Goal: Task Accomplishment & Management: Manage account settings

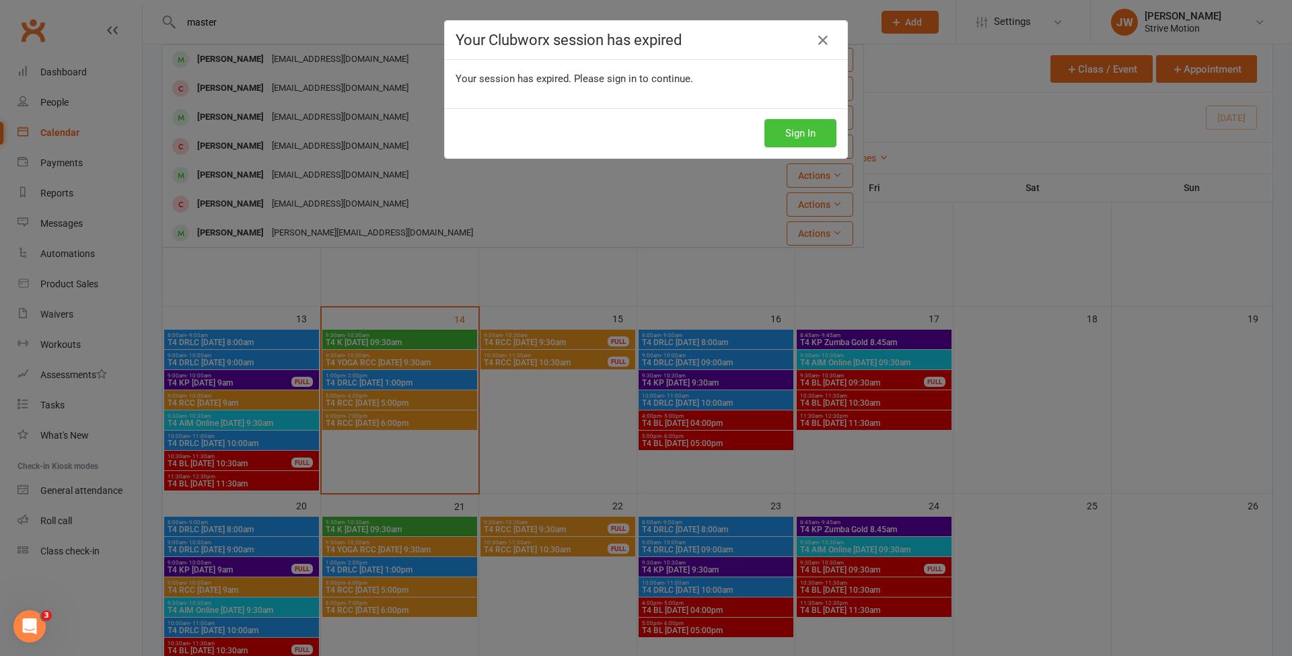
click at [765, 140] on button "Sign In" at bounding box center [801, 133] width 72 height 28
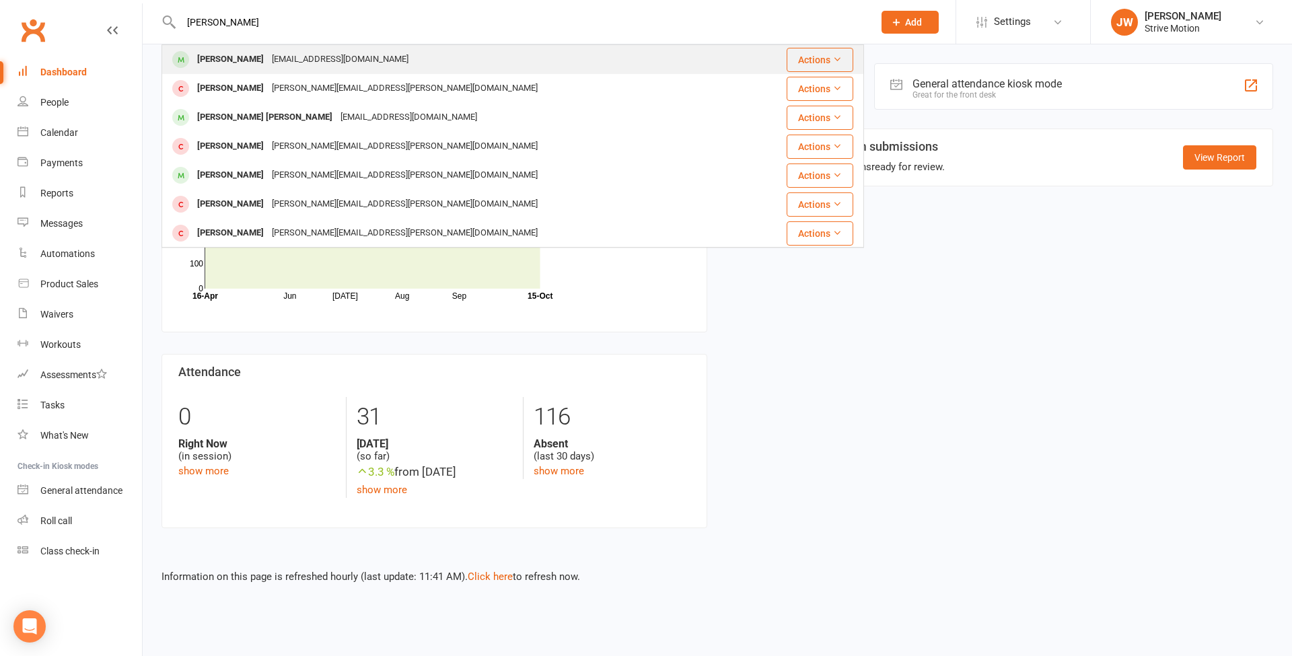
type input "[PERSON_NAME]"
click at [262, 60] on div "[PERSON_NAME]" at bounding box center [230, 60] width 75 height 20
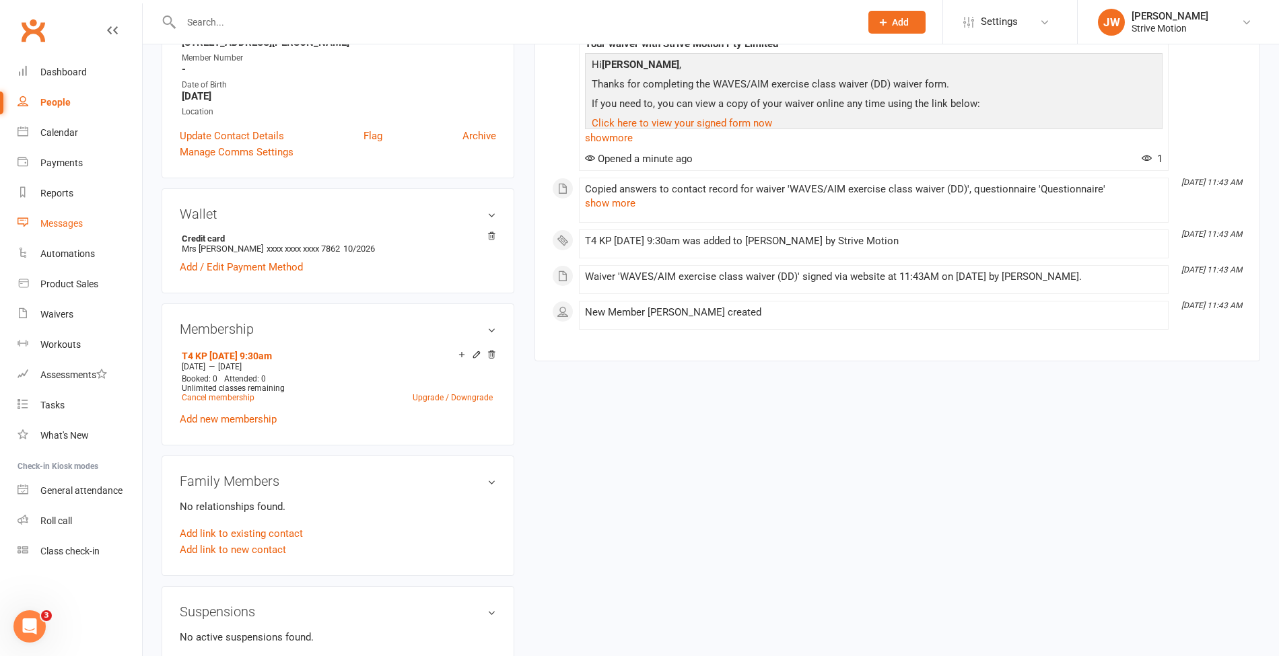
scroll to position [258, 0]
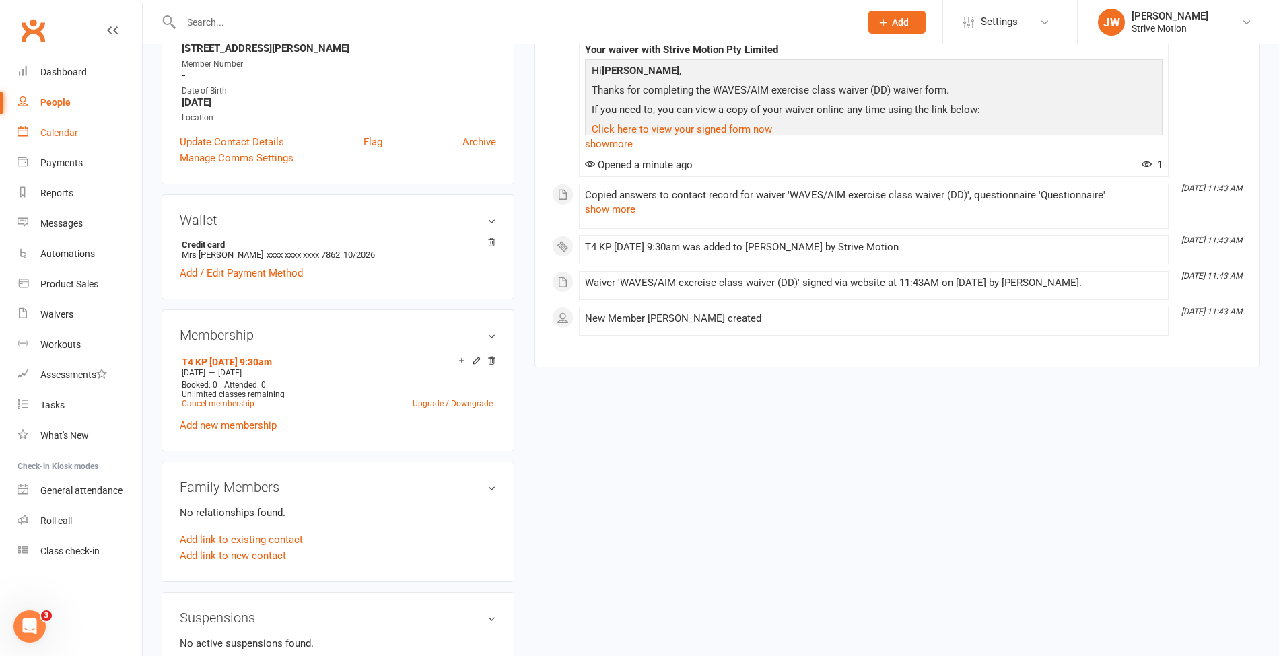
click at [70, 145] on link "Calendar" at bounding box center [79, 133] width 125 height 30
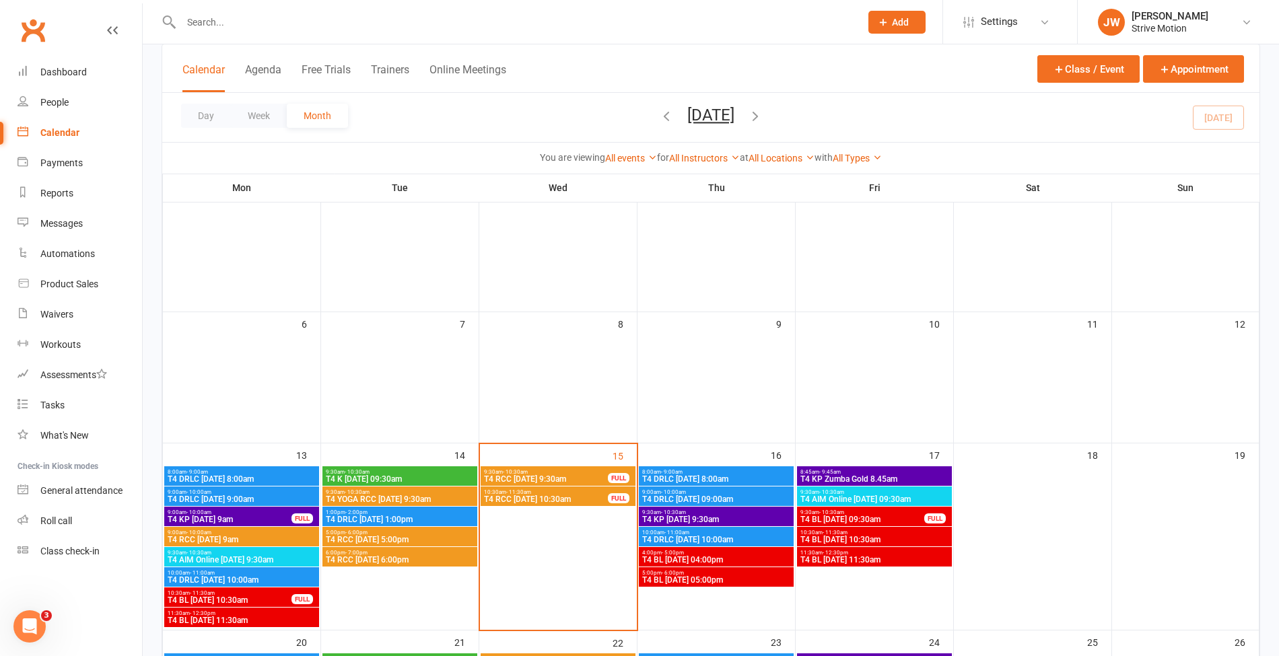
scroll to position [110, 0]
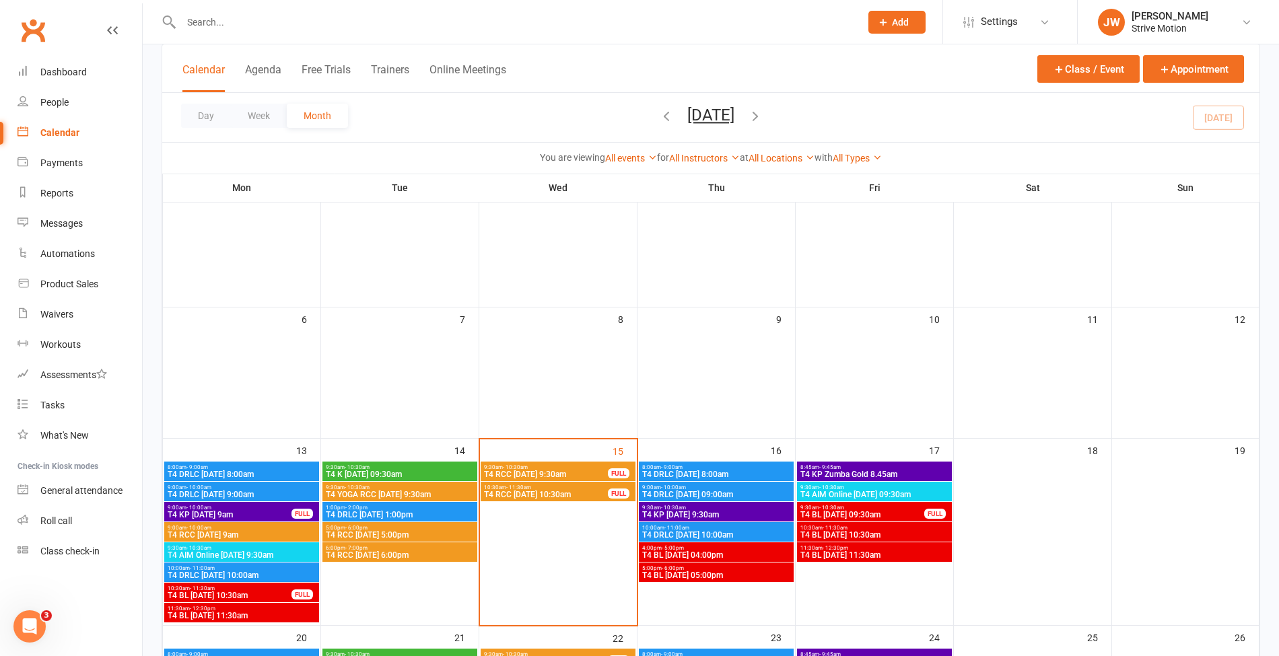
click at [713, 511] on span "T4 KP [DATE] 9:30am" at bounding box center [715, 515] width 149 height 8
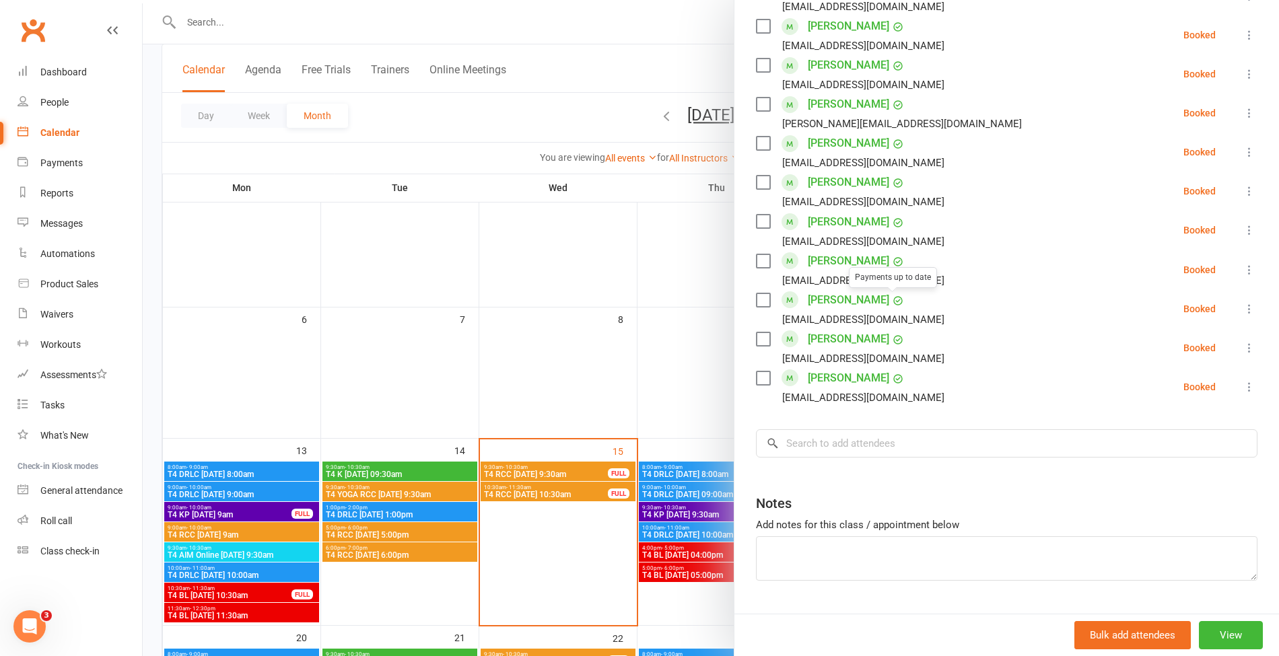
scroll to position [658, 0]
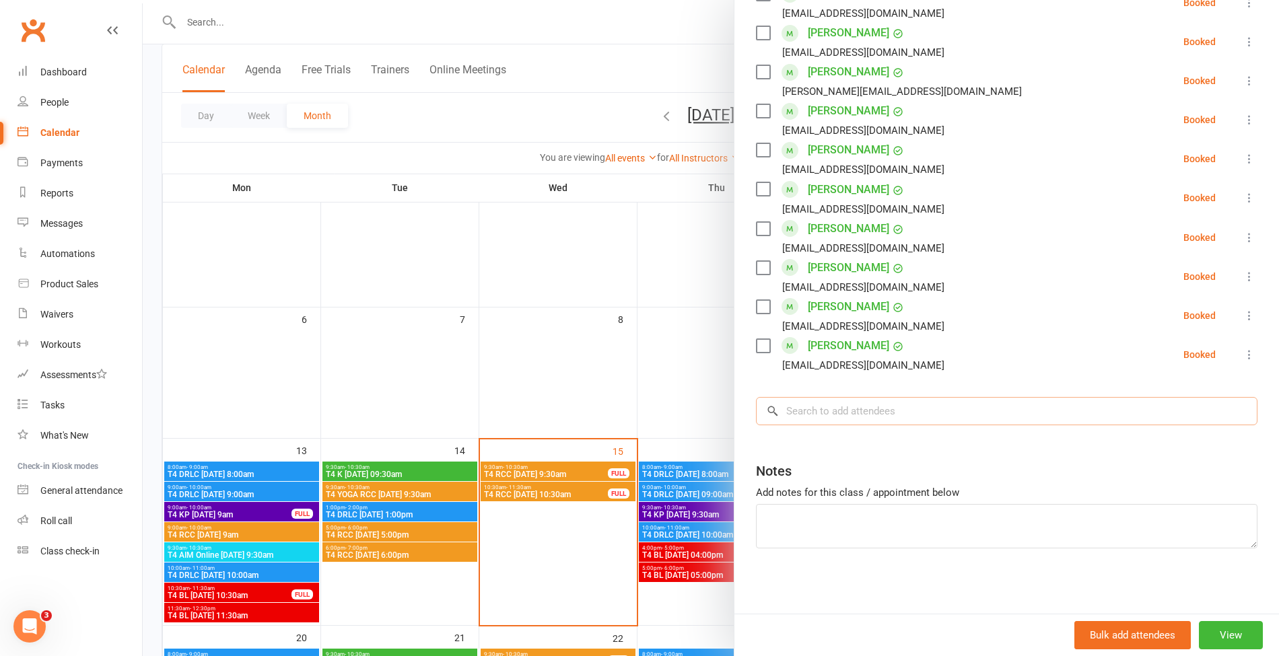
click at [829, 416] on input "search" at bounding box center [1006, 411] width 501 height 28
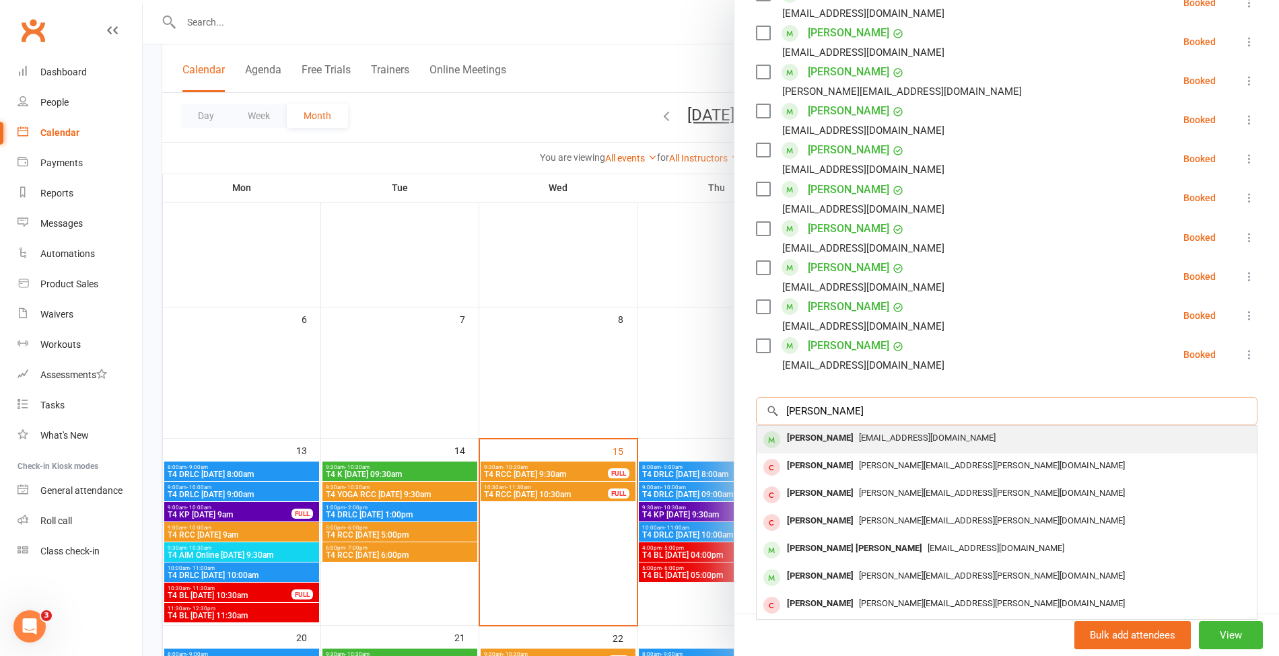
type input "[PERSON_NAME]"
click at [838, 436] on div "[PERSON_NAME]" at bounding box center [819, 439] width 77 height 20
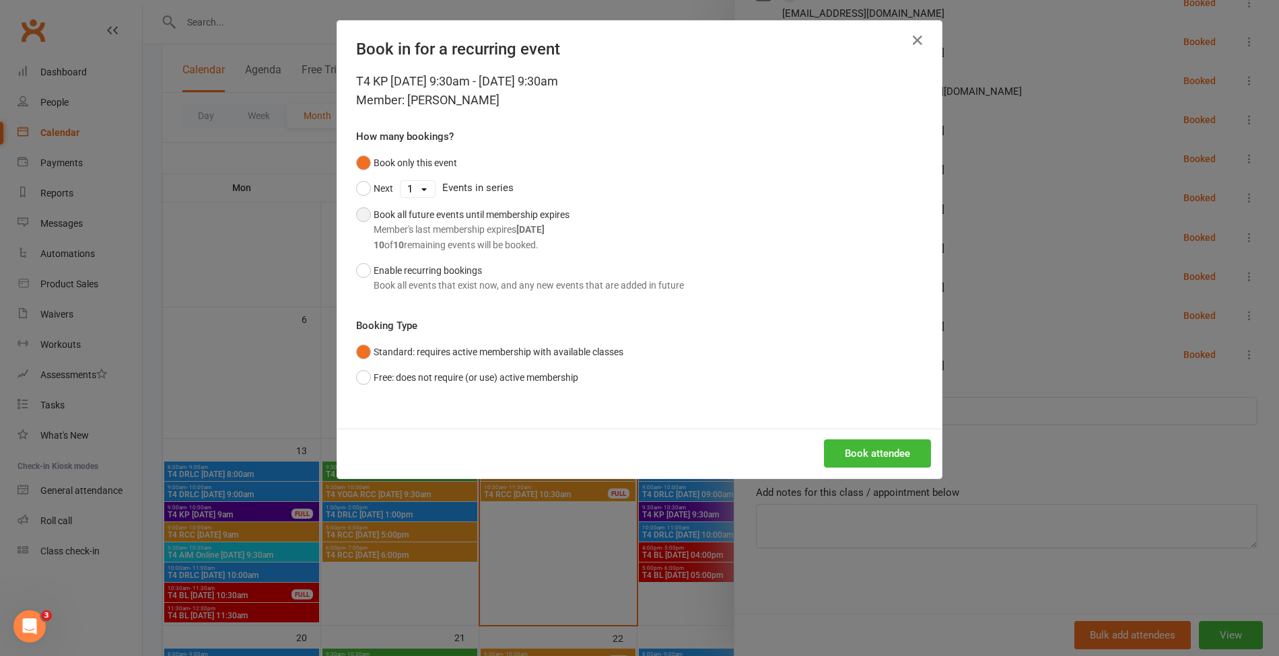
click at [442, 211] on div "Book all future events until membership expires Member's last membership expire…" at bounding box center [472, 229] width 196 height 45
click at [877, 466] on button "Book attendee" at bounding box center [877, 454] width 107 height 28
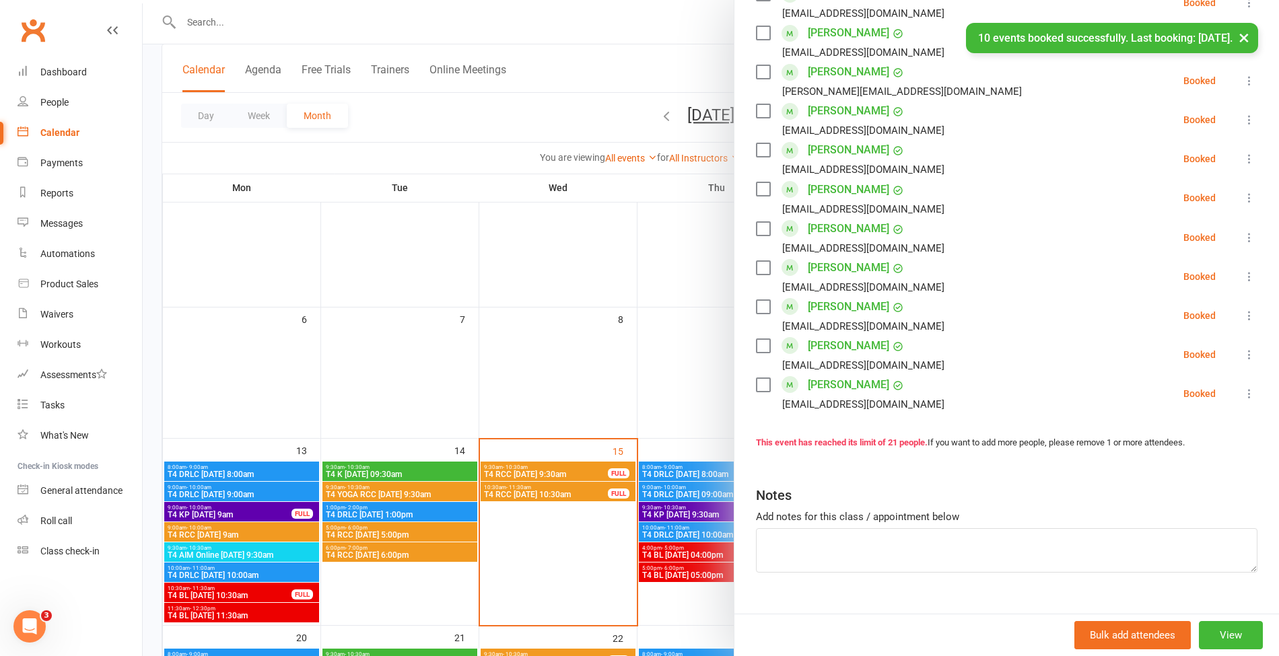
click at [223, 23] on div "× 10 events booked successfully. Last booking: [DATE]." at bounding box center [630, 23] width 1261 height 0
click at [195, 20] on div at bounding box center [711, 328] width 1136 height 656
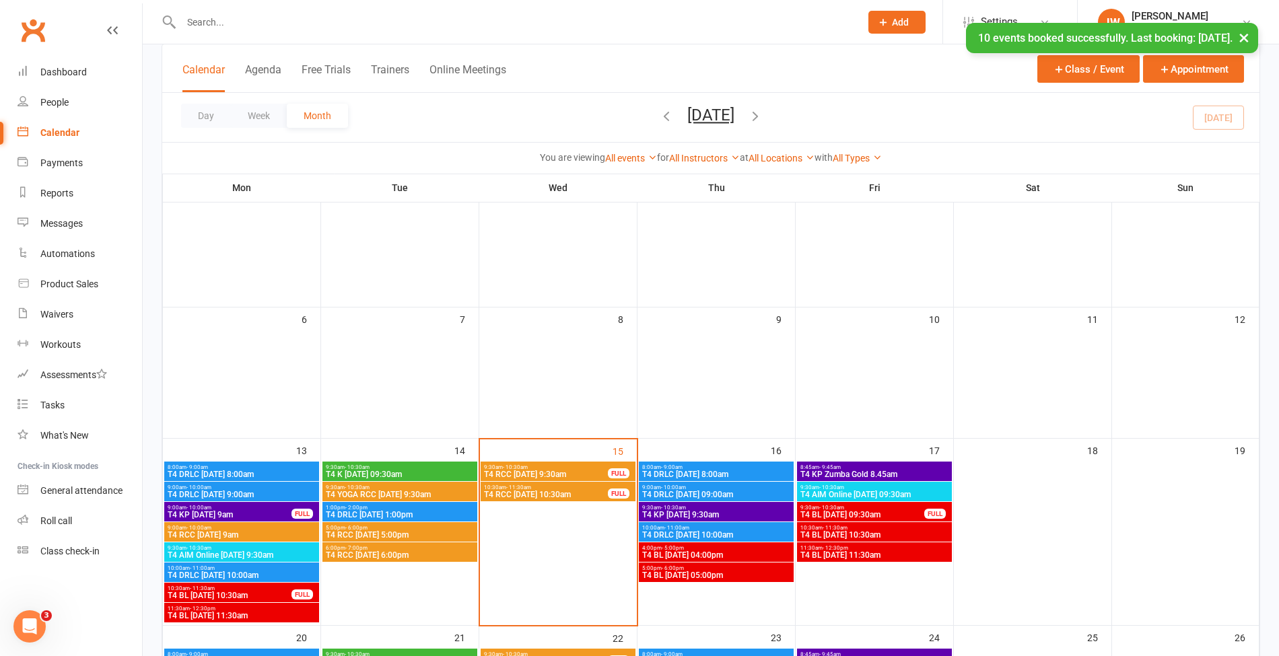
click at [244, 23] on div "× 10 events booked successfully. Last booking: [DATE]." at bounding box center [630, 23] width 1261 height 0
click at [224, 23] on div "× 10 events booked successfully. Last booking: [DATE]." at bounding box center [630, 23] width 1261 height 0
click at [193, 23] on div "× 10 events booked successfully. Last booking: [DATE]." at bounding box center [630, 23] width 1261 height 0
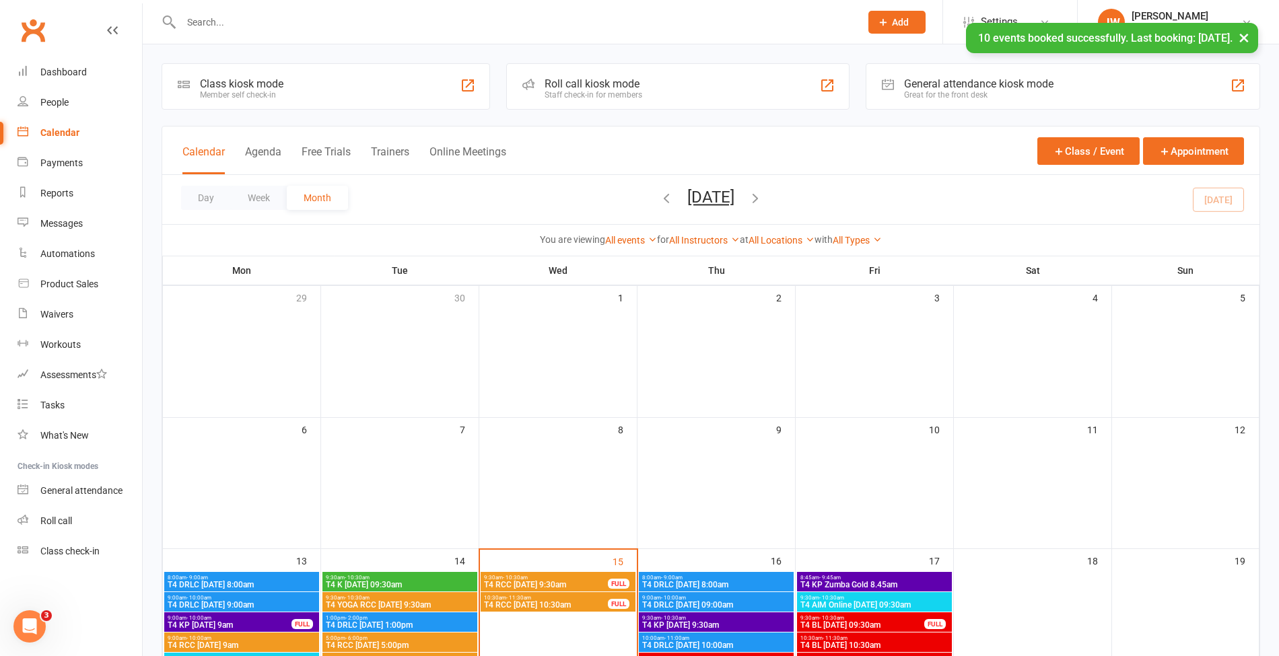
click at [245, 23] on div "× 10 events booked successfully. Last booking: [DATE]." at bounding box center [630, 23] width 1261 height 0
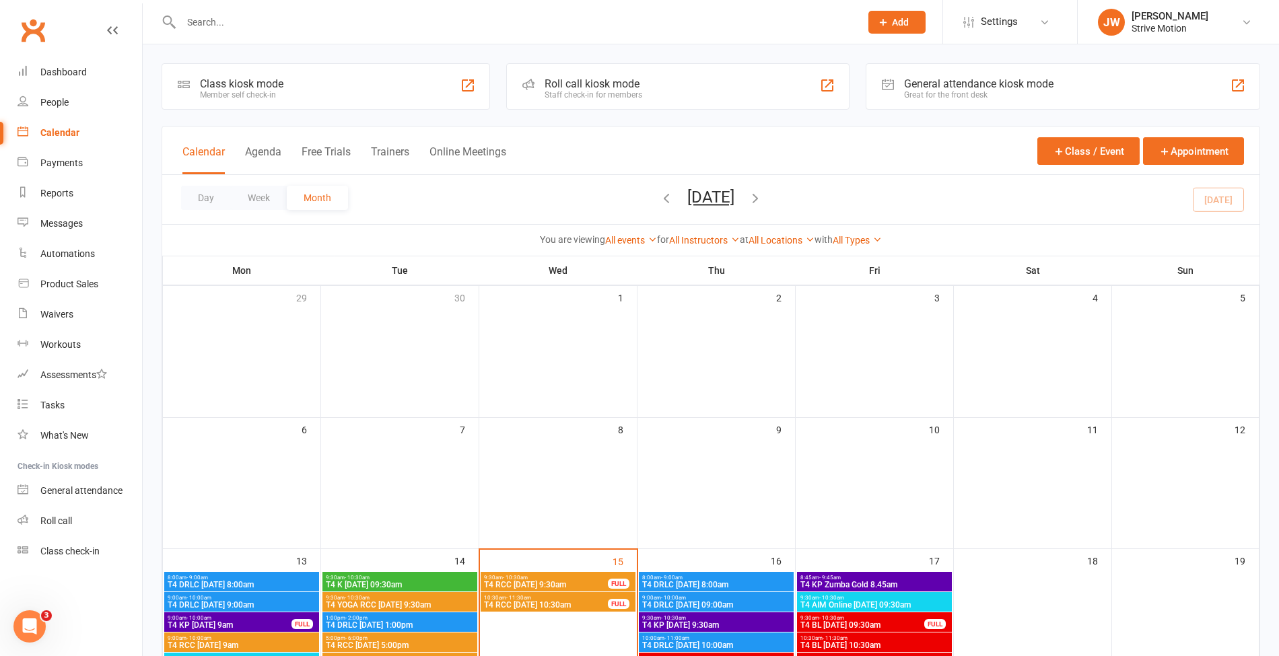
click at [199, 16] on input "text" at bounding box center [514, 22] width 674 height 19
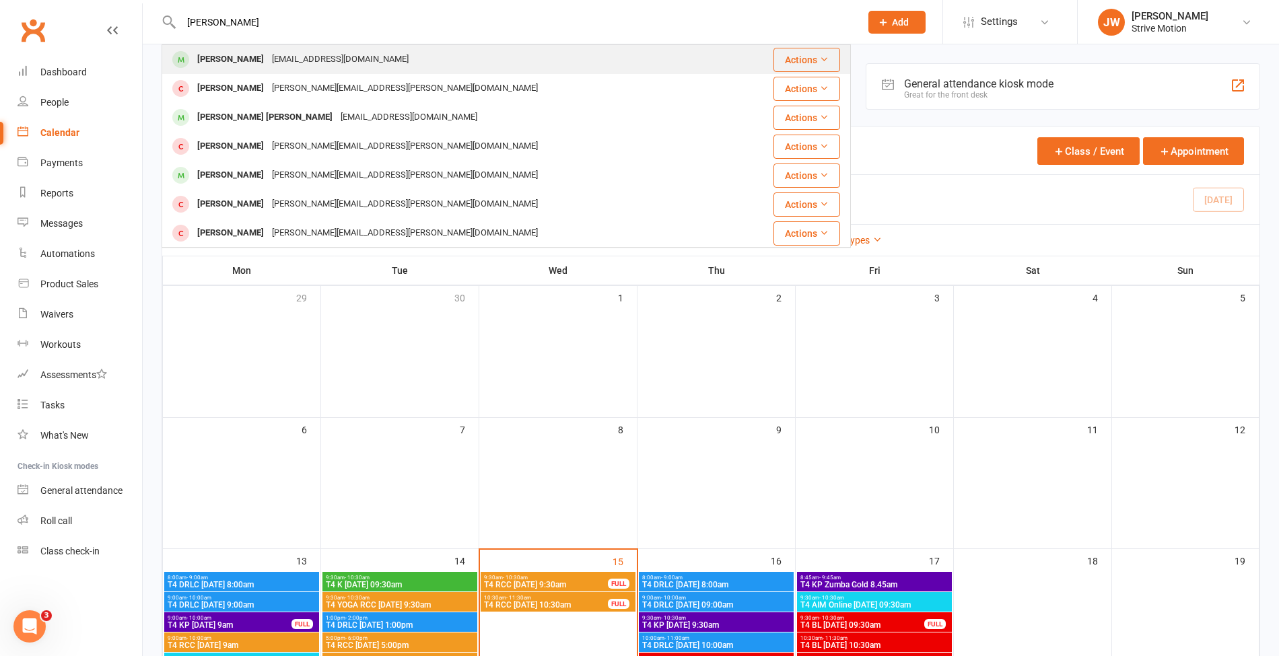
type input "[PERSON_NAME]"
click at [238, 53] on div "[PERSON_NAME]" at bounding box center [230, 60] width 75 height 20
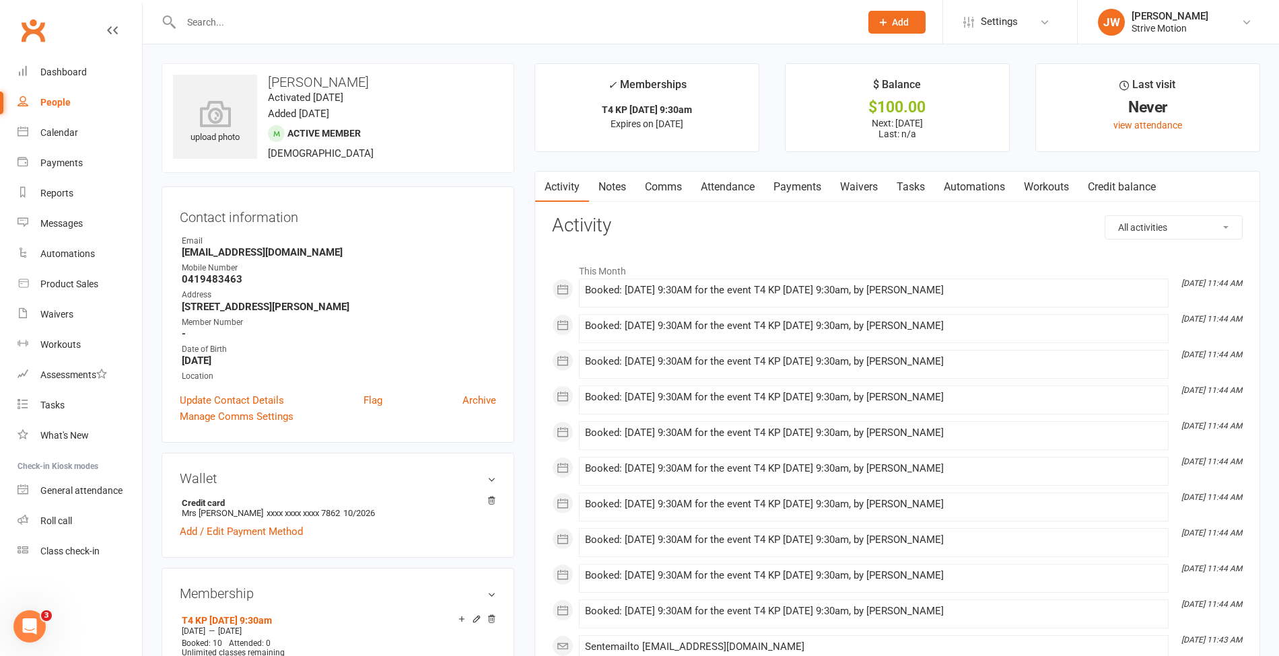
click at [795, 190] on link "Payments" at bounding box center [797, 187] width 67 height 31
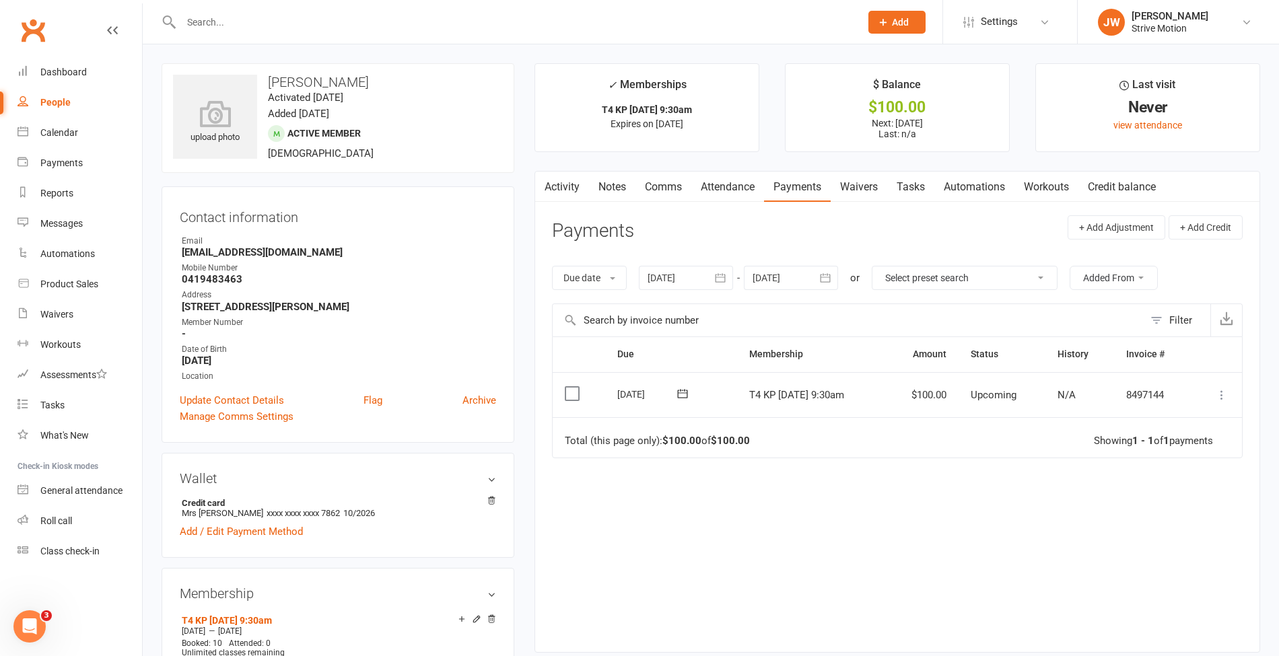
click at [1225, 392] on icon at bounding box center [1221, 394] width 13 height 13
click at [1171, 542] on link "Process now" at bounding box center [1162, 555] width 133 height 27
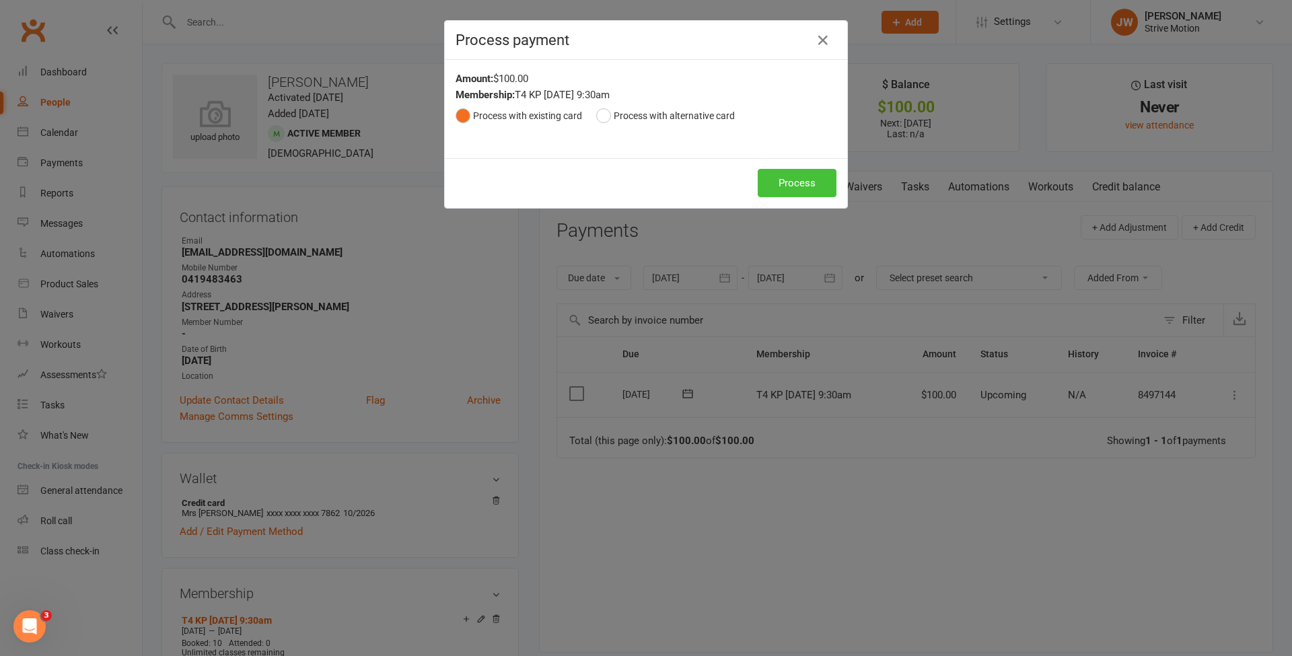
click at [777, 193] on button "Process" at bounding box center [797, 183] width 79 height 28
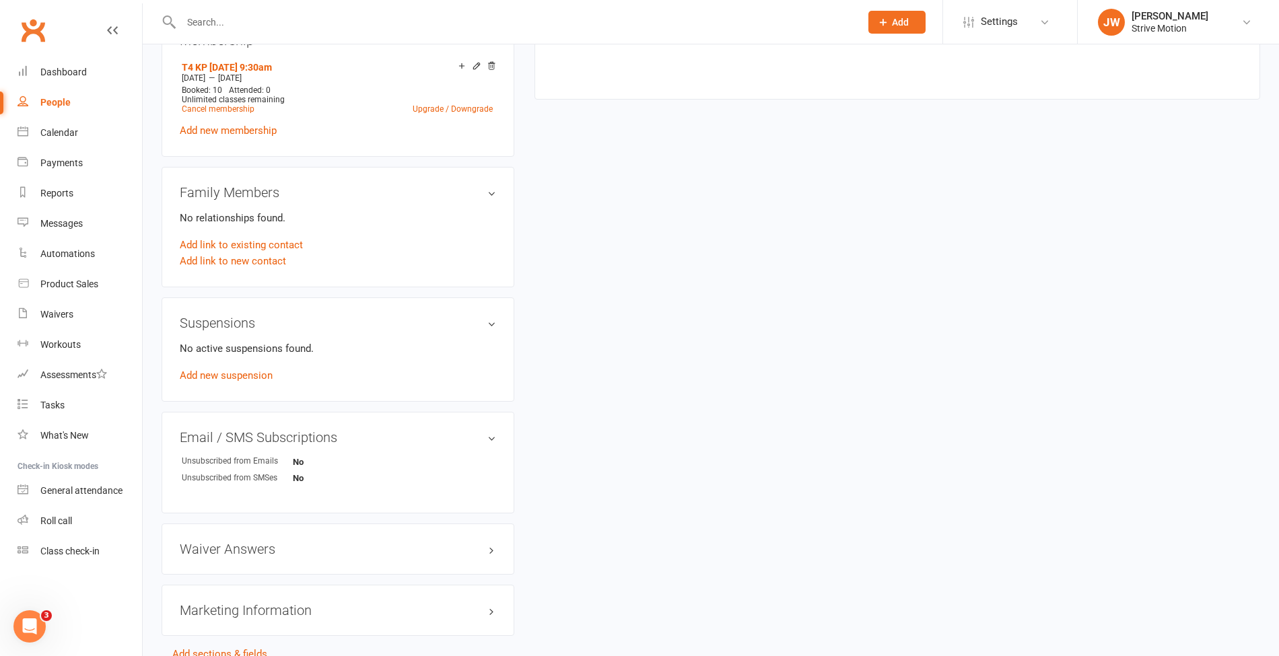
scroll to position [626, 0]
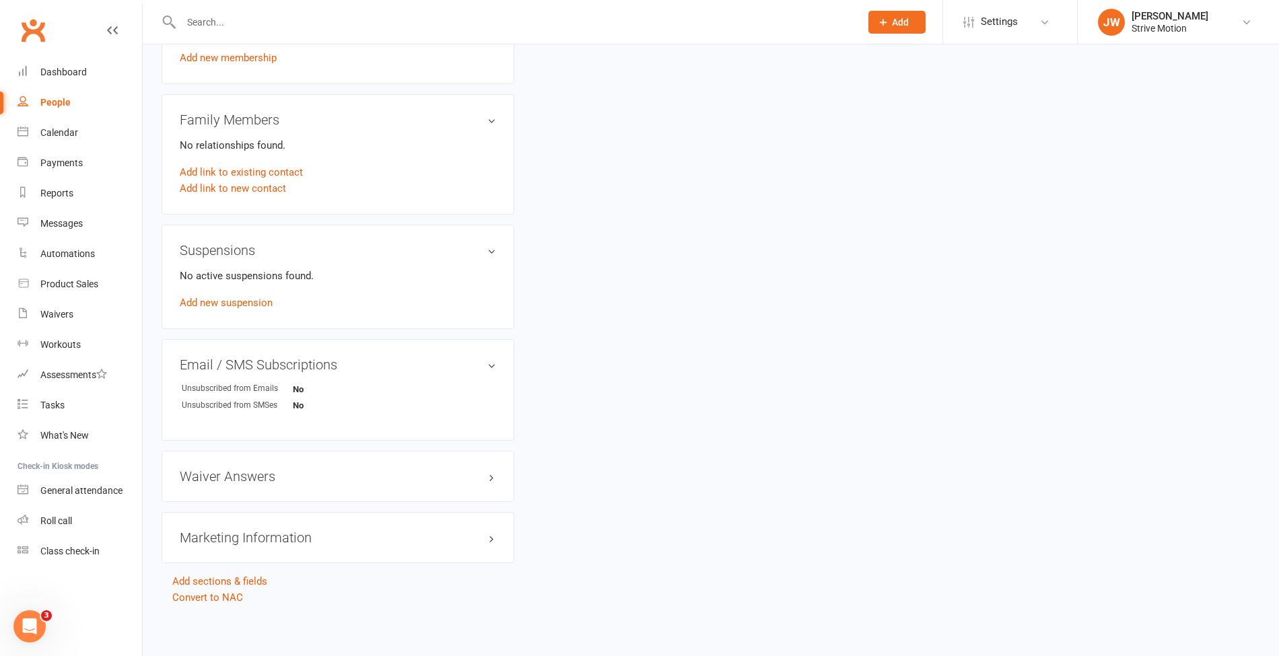
click at [226, 497] on div "Waiver Answers edit" at bounding box center [338, 476] width 353 height 51
click at [225, 475] on h3 "Waiver Answers edit" at bounding box center [338, 476] width 316 height 15
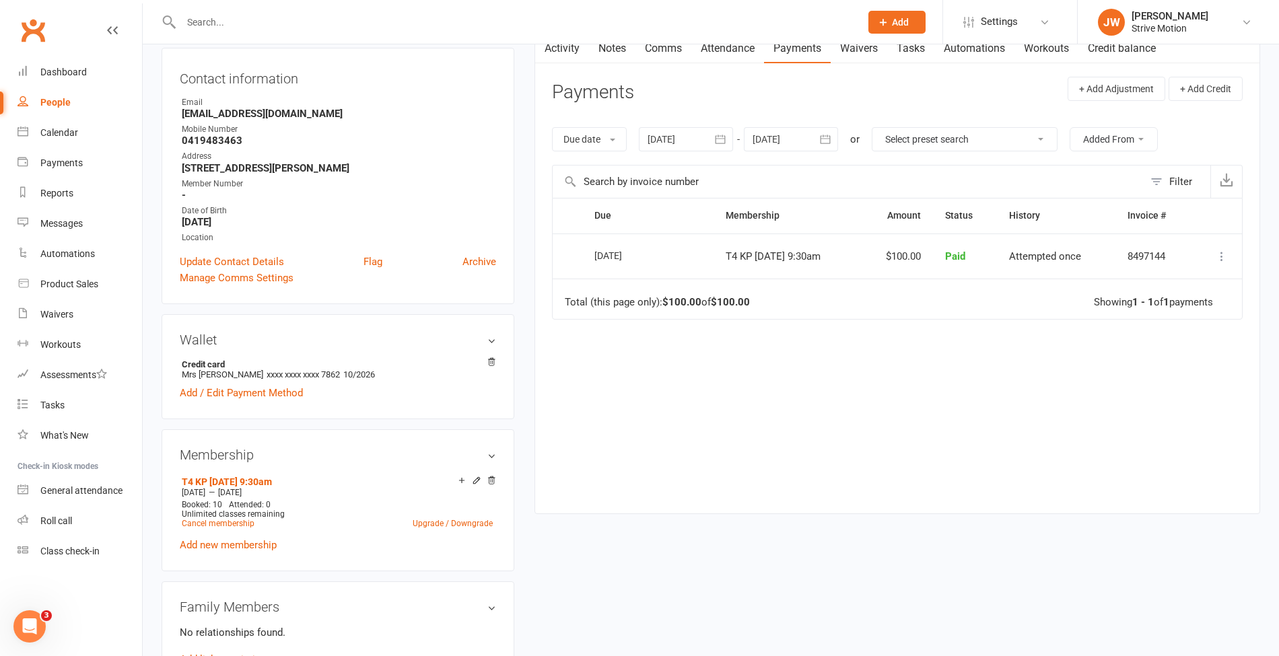
scroll to position [0, 0]
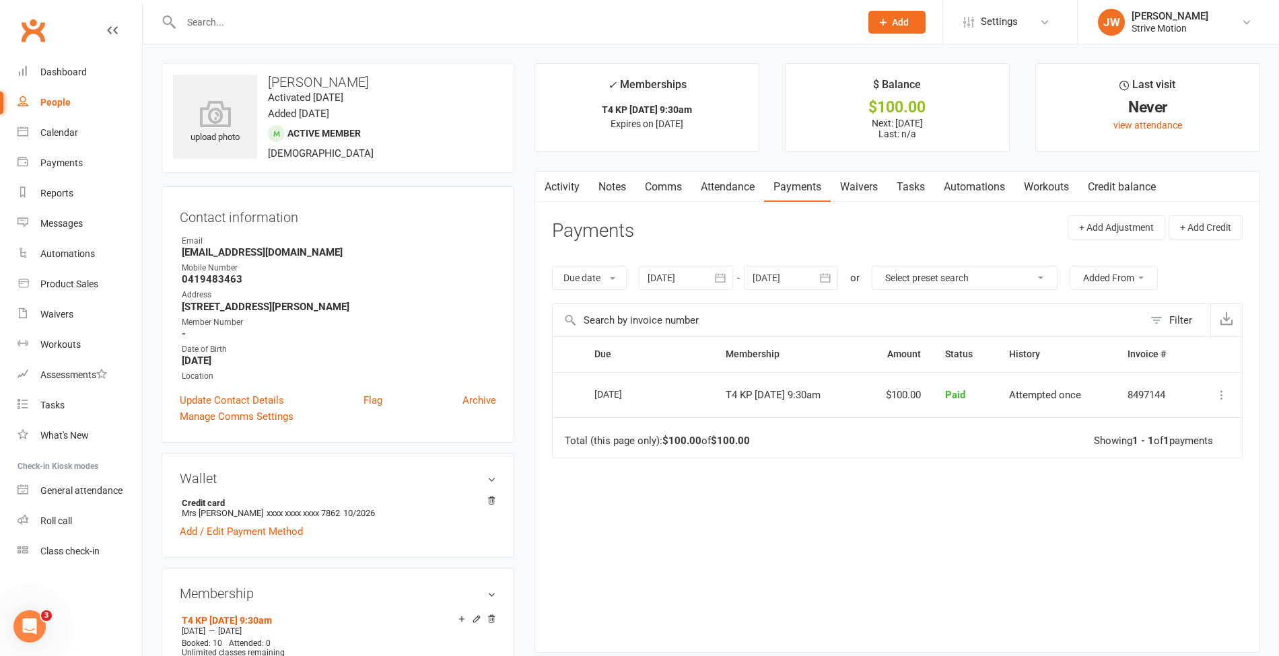
drag, startPoint x: 271, startPoint y: 79, endPoint x: 386, endPoint y: 74, distance: 115.2
click at [386, 74] on div "upload photo [PERSON_NAME] Activated [DATE] Added [DATE] Active member [DEMOGRA…" at bounding box center [338, 118] width 353 height 110
copy h3 "[PERSON_NAME]"
click at [380, 38] on div at bounding box center [506, 22] width 689 height 44
click at [330, 28] on input "text" at bounding box center [514, 22] width 674 height 19
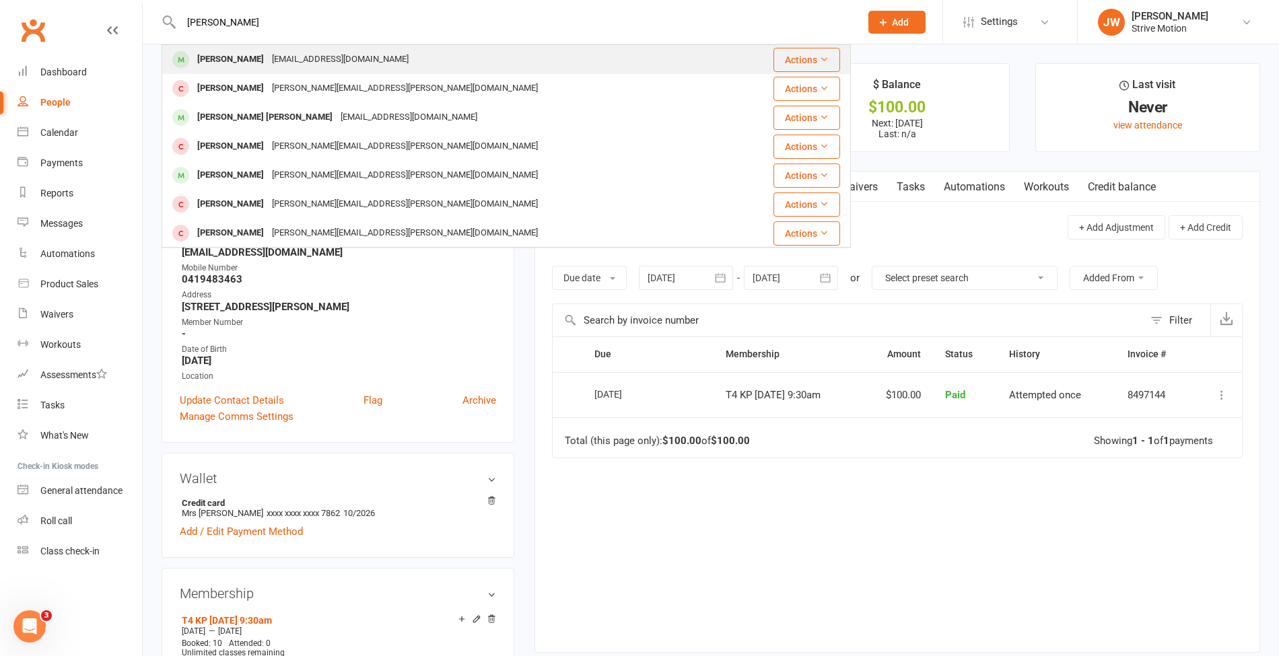
type input "[PERSON_NAME]"
click at [304, 50] on div "[EMAIL_ADDRESS][DOMAIN_NAME]" at bounding box center [340, 60] width 145 height 20
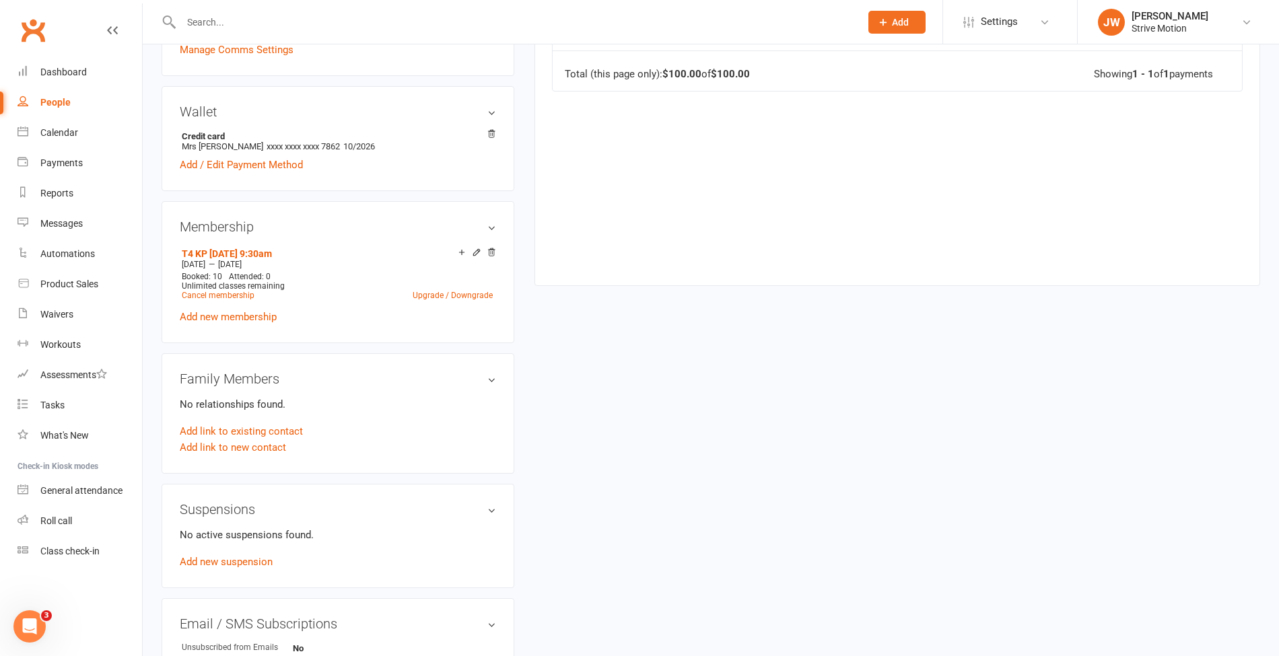
scroll to position [370, 0]
click at [73, 129] on div "Calendar" at bounding box center [59, 132] width 38 height 11
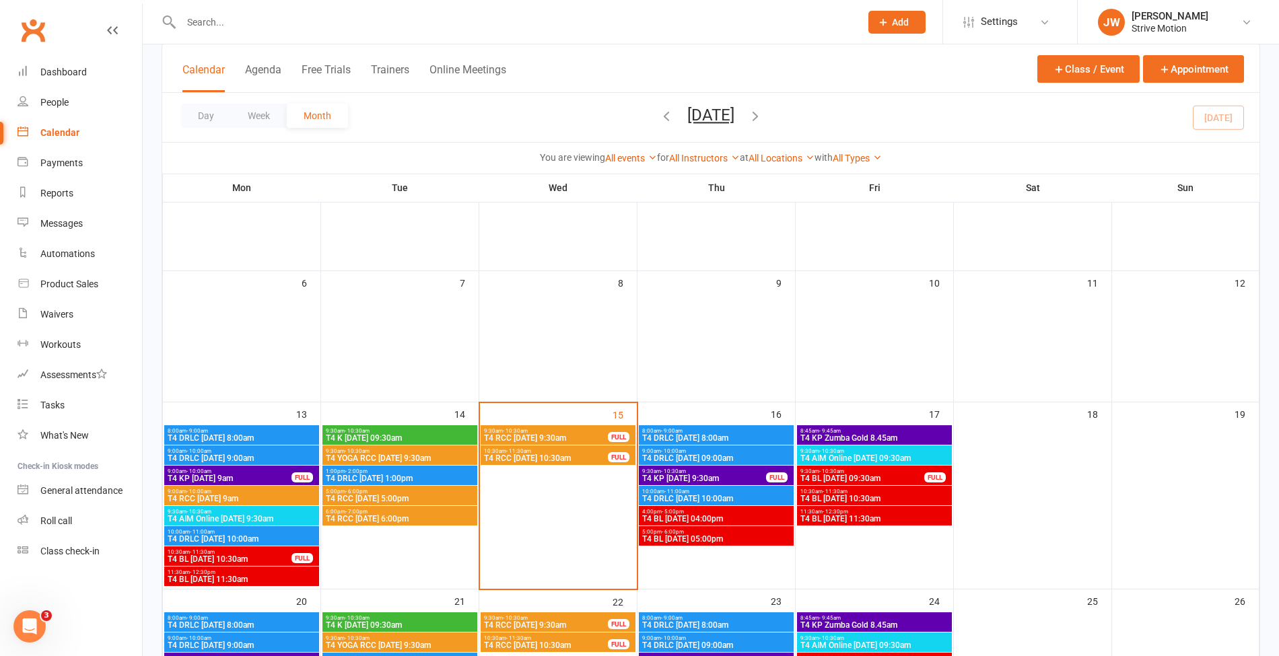
scroll to position [148, 0]
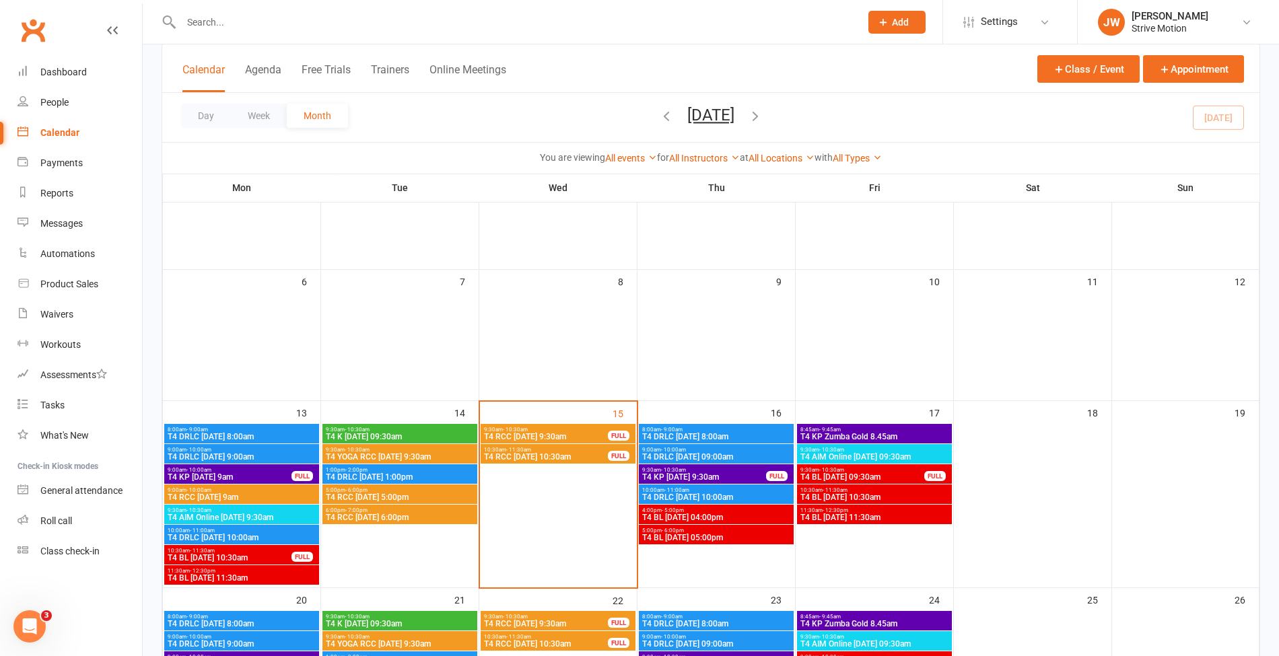
click at [289, 31] on input "text" at bounding box center [514, 22] width 674 height 19
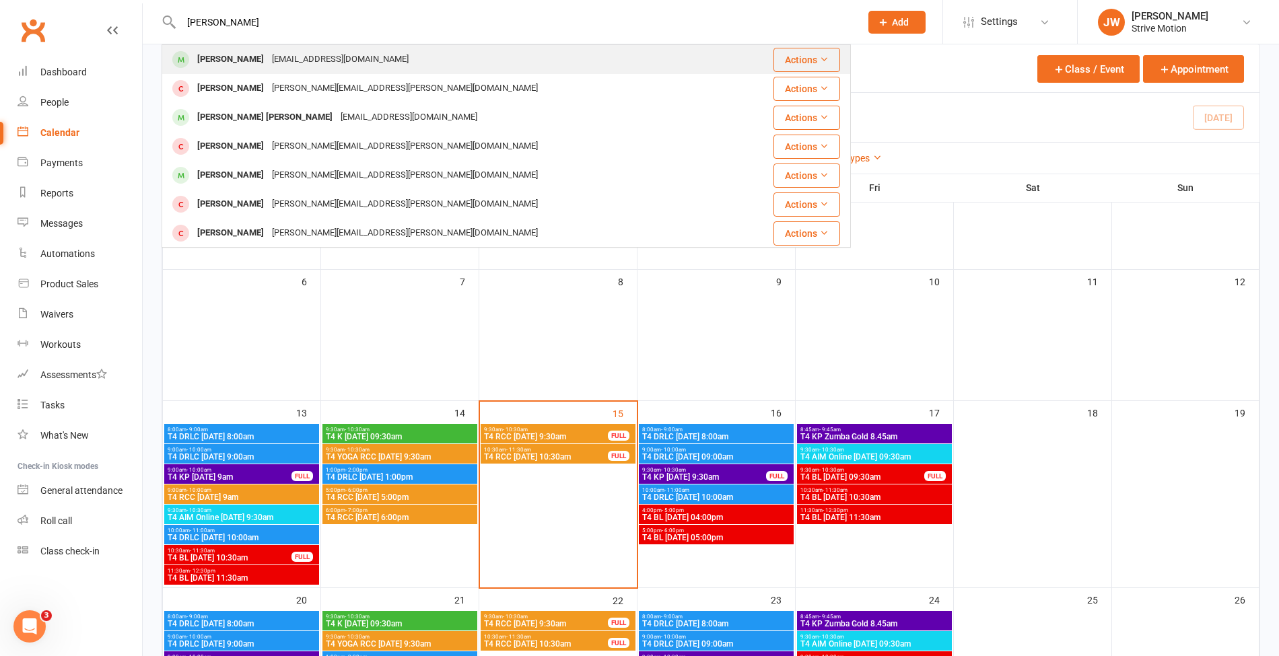
type input "[PERSON_NAME]"
click at [280, 57] on div "[EMAIL_ADDRESS][DOMAIN_NAME]" at bounding box center [340, 60] width 145 height 20
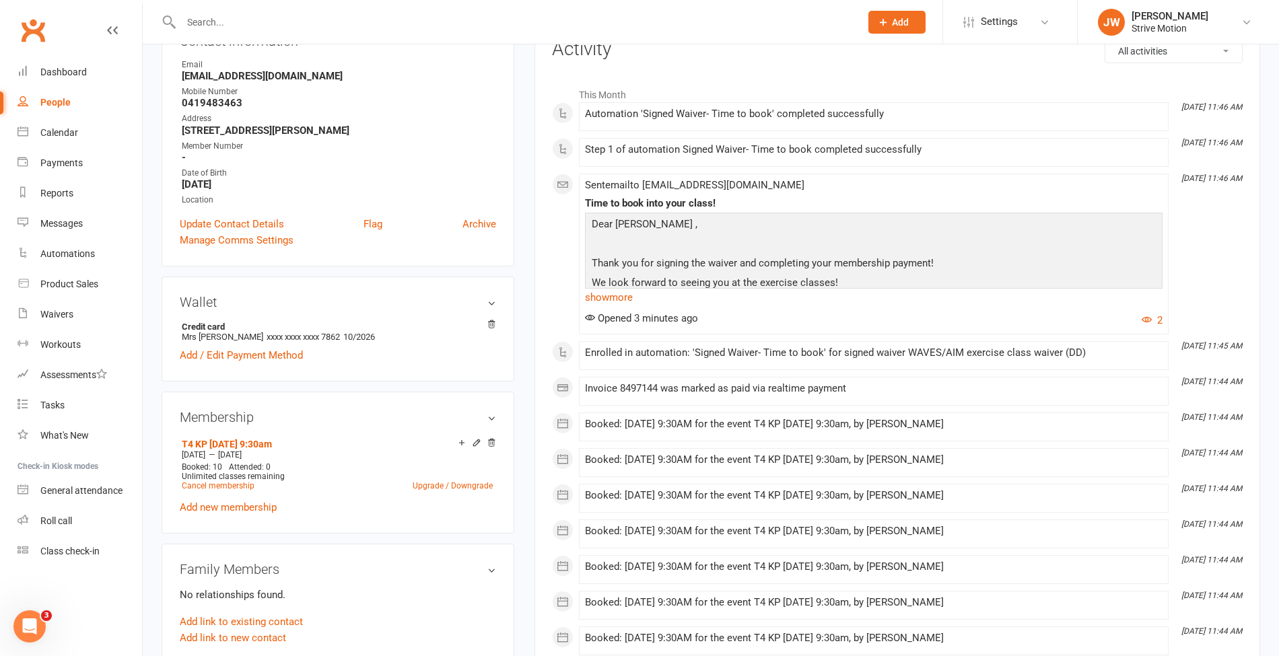
scroll to position [178, 0]
click at [65, 133] on div "Calendar" at bounding box center [59, 132] width 38 height 11
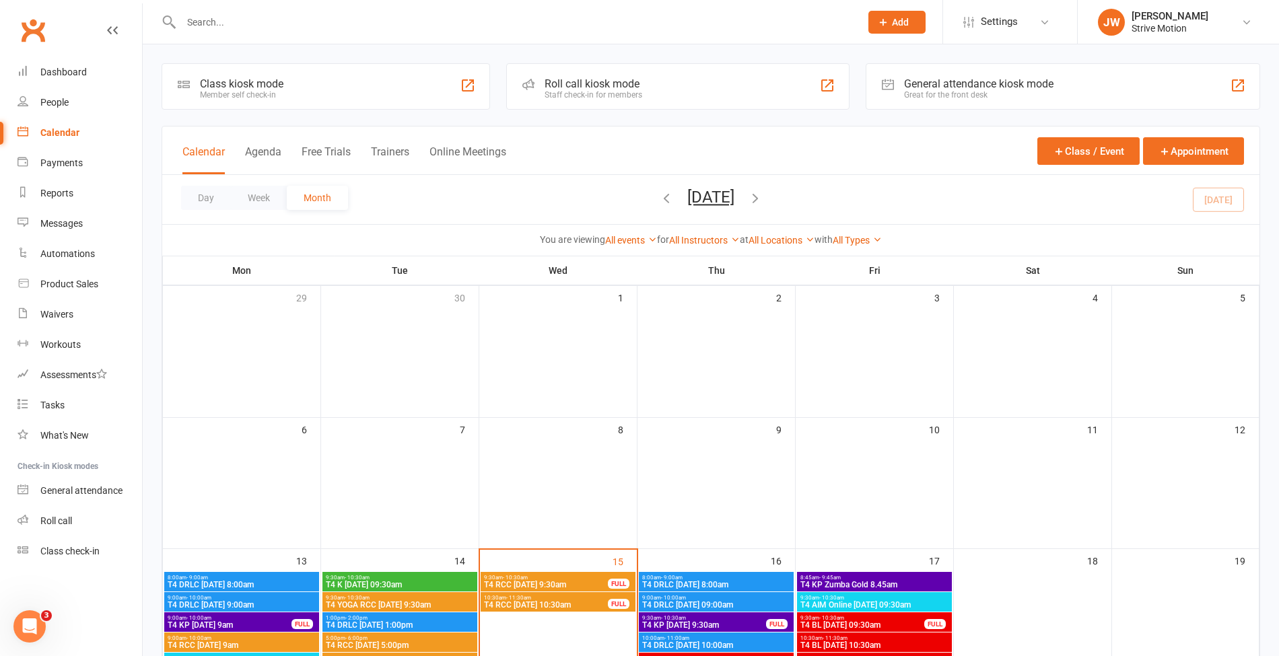
click at [245, 23] on input "text" at bounding box center [514, 22] width 674 height 19
click at [327, 32] on div at bounding box center [506, 22] width 689 height 44
click at [320, 29] on input "text" at bounding box center [514, 22] width 674 height 19
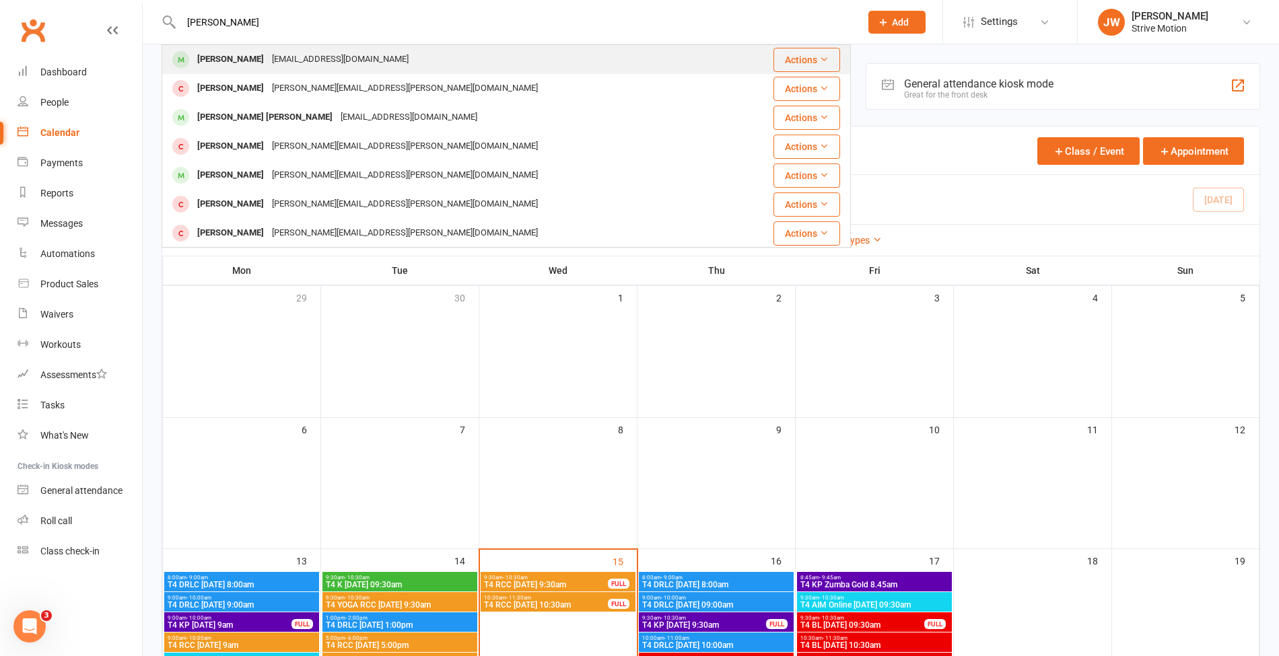
type input "[PERSON_NAME]"
click at [276, 57] on div "[EMAIL_ADDRESS][DOMAIN_NAME]" at bounding box center [340, 60] width 145 height 20
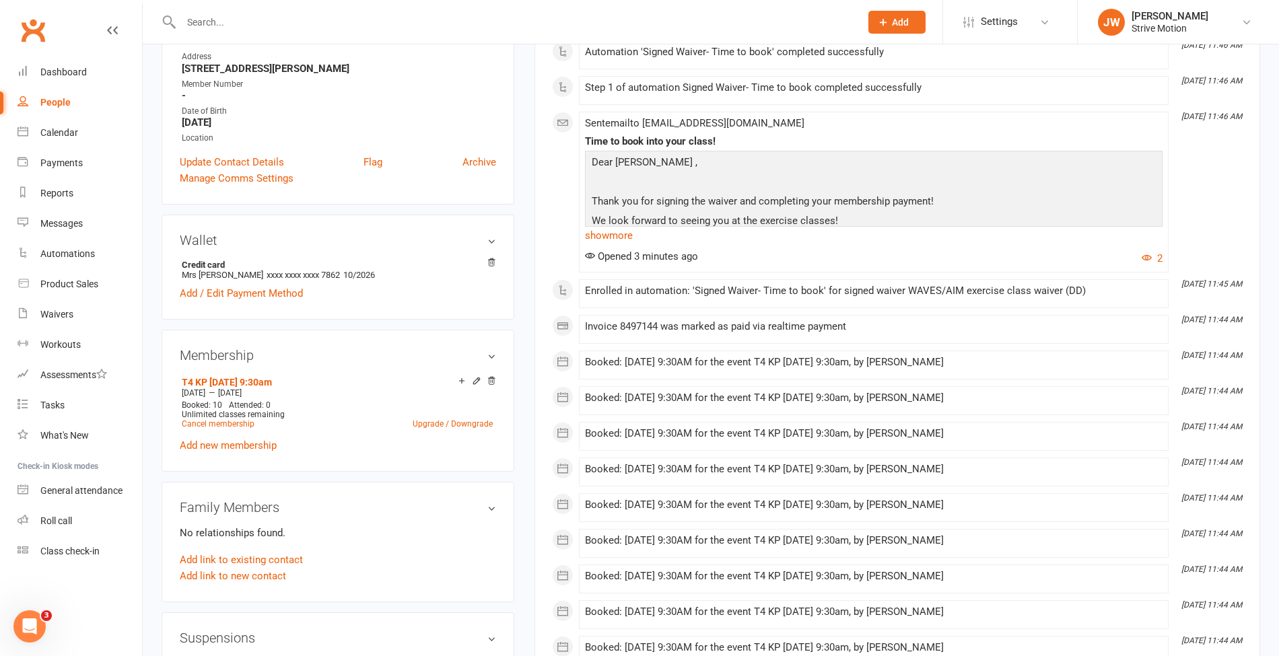
scroll to position [240, 0]
click at [249, 449] on div "T4 KP [DATE] 9:30am [DATE] — [DATE] Booked: 10 Attended: 0 Unlimited classes re…" at bounding box center [338, 411] width 316 height 81
click at [238, 446] on link "Add new membership" at bounding box center [228, 443] width 97 height 12
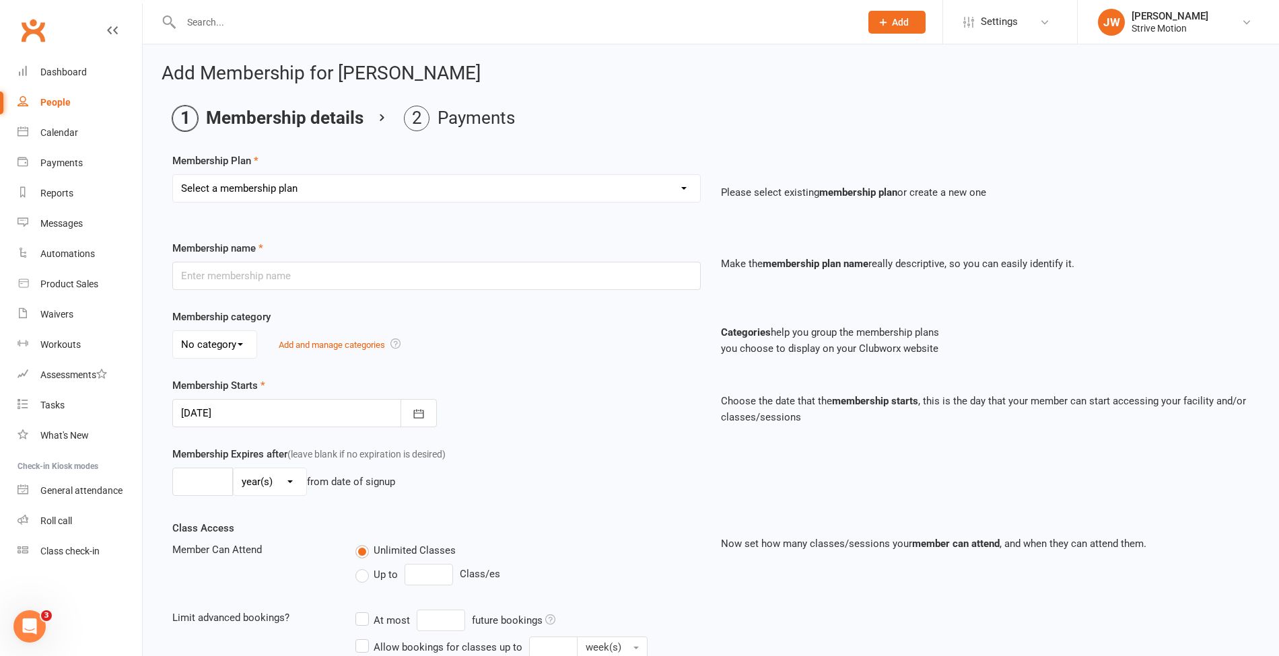
click at [298, 201] on select "Select a membership plan Create new Membership Plan T4 RCC [DATE] 9am T4 BL [DA…" at bounding box center [436, 188] width 527 height 27
select select "39"
click at [173, 175] on select "Select a membership plan Create new Membership Plan T4 RCC [DATE] 9am T4 BL [DA…" at bounding box center [436, 188] width 527 height 27
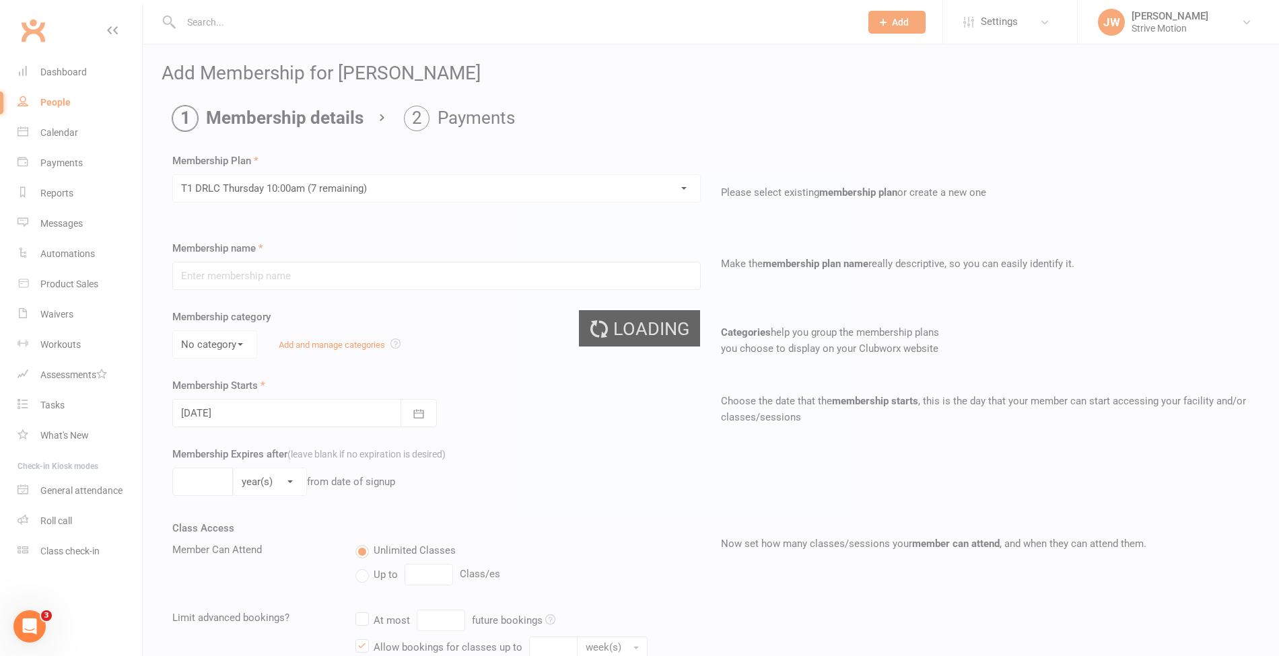
type input "T1 DRLC [DATE] 10:00am"
select select "3"
type input "25"
select select "1"
type input "25"
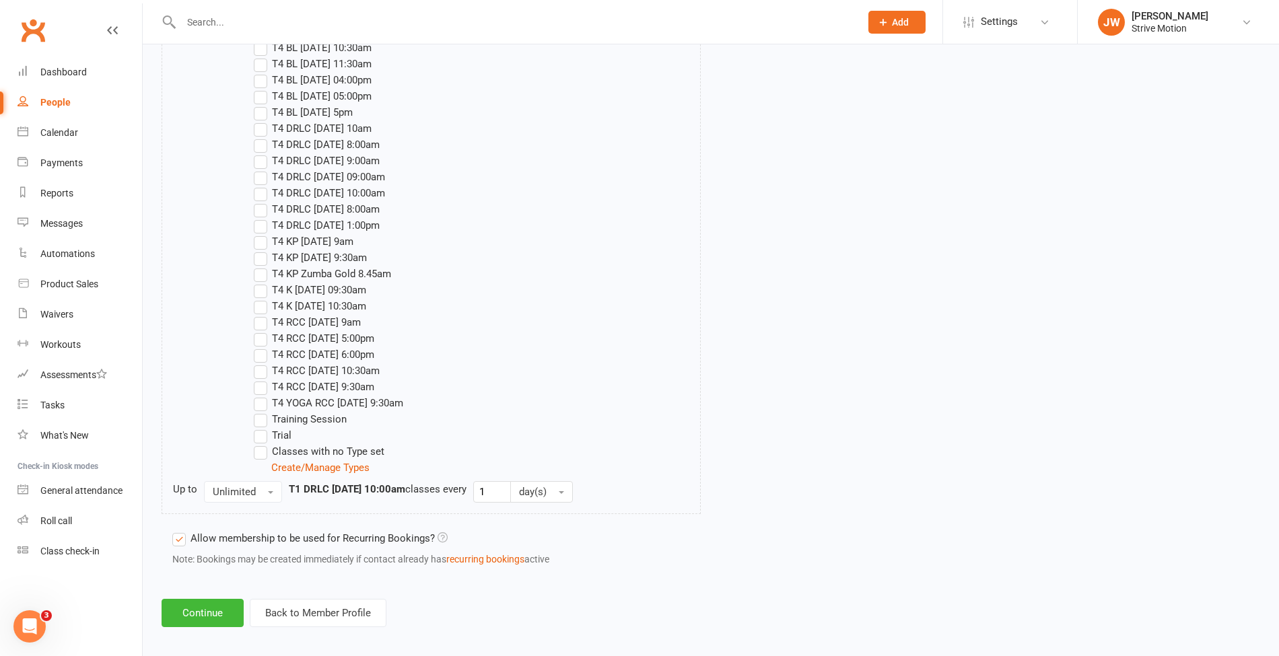
scroll to position [2219, 0]
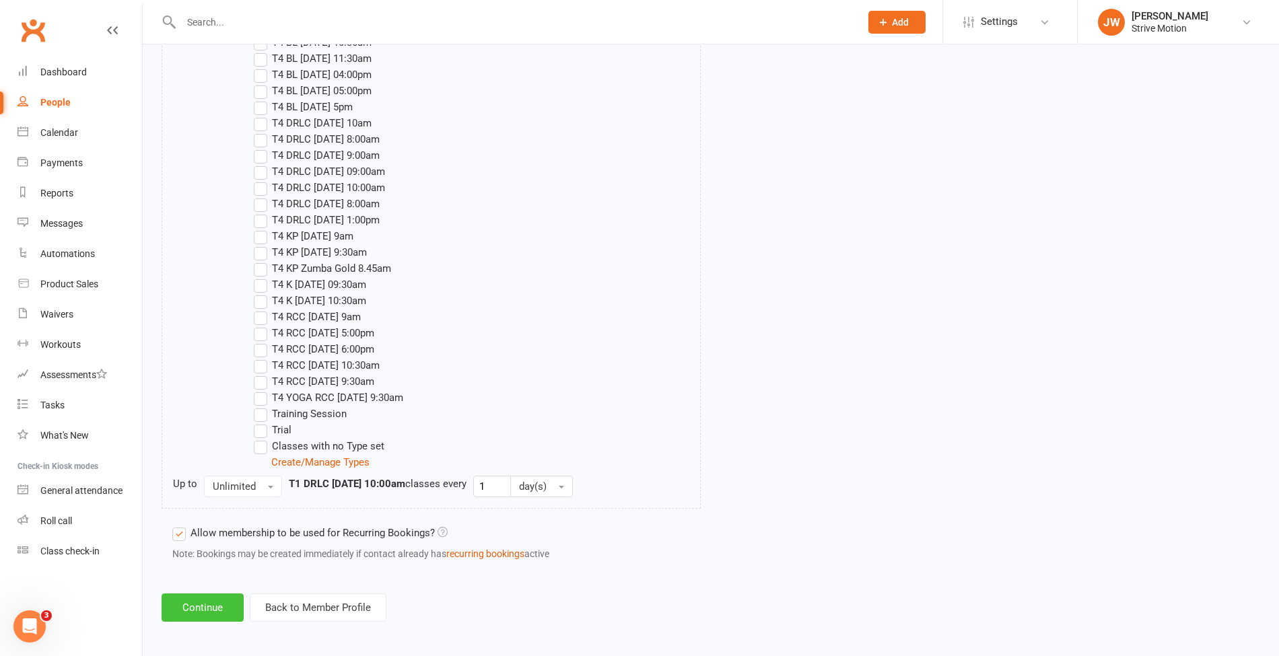
click at [217, 606] on button "Continue" at bounding box center [203, 608] width 82 height 28
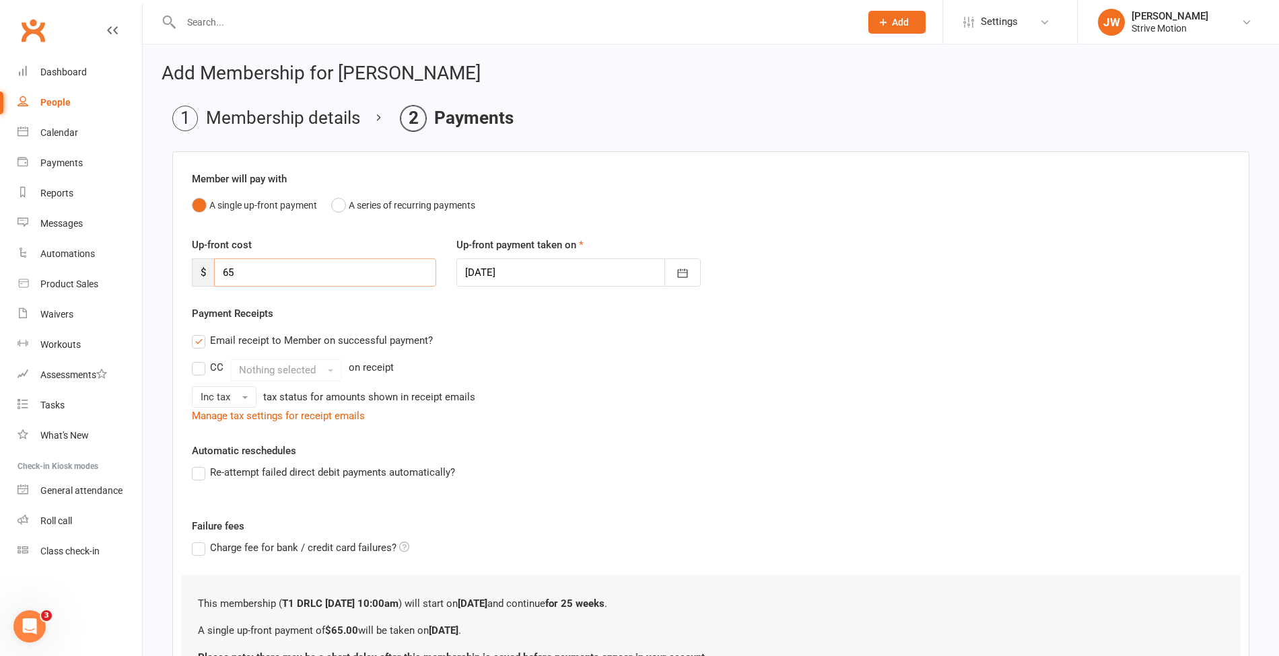
drag, startPoint x: 268, startPoint y: 271, endPoint x: 199, endPoint y: 256, distance: 71.0
click at [199, 256] on div "Up-front cost $ 65" at bounding box center [314, 262] width 265 height 50
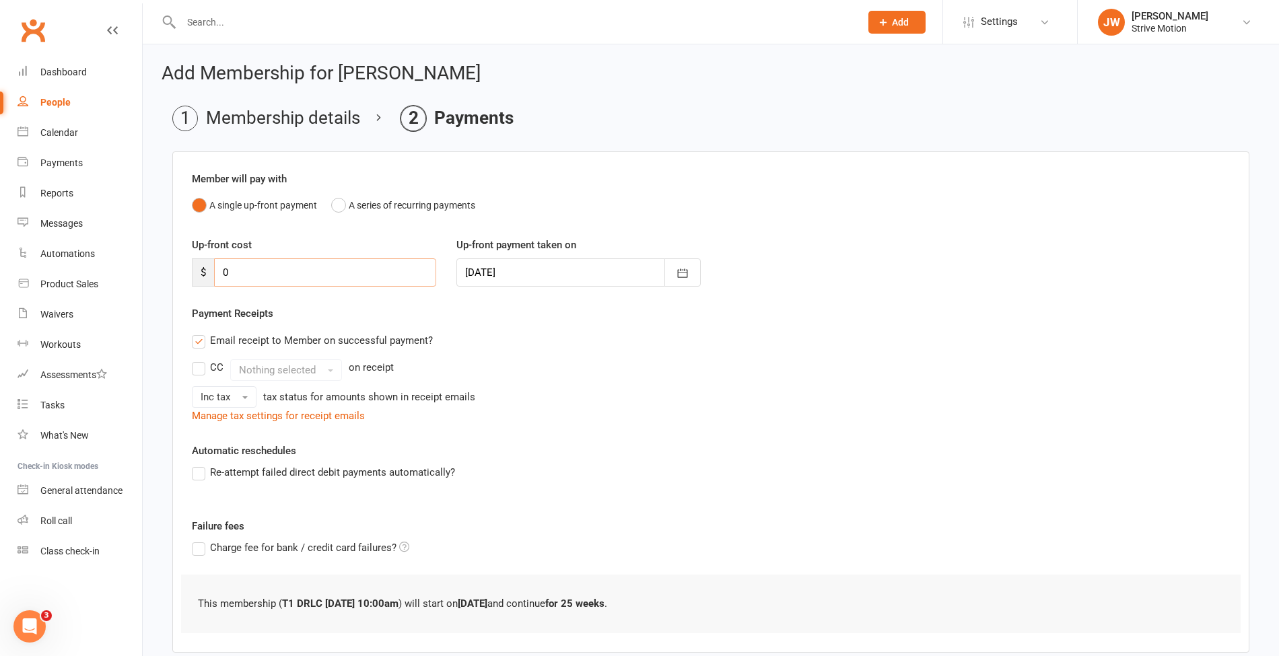
type input "0"
click at [639, 332] on div "Email receipt to Member on successful payment?" at bounding box center [705, 340] width 1049 height 27
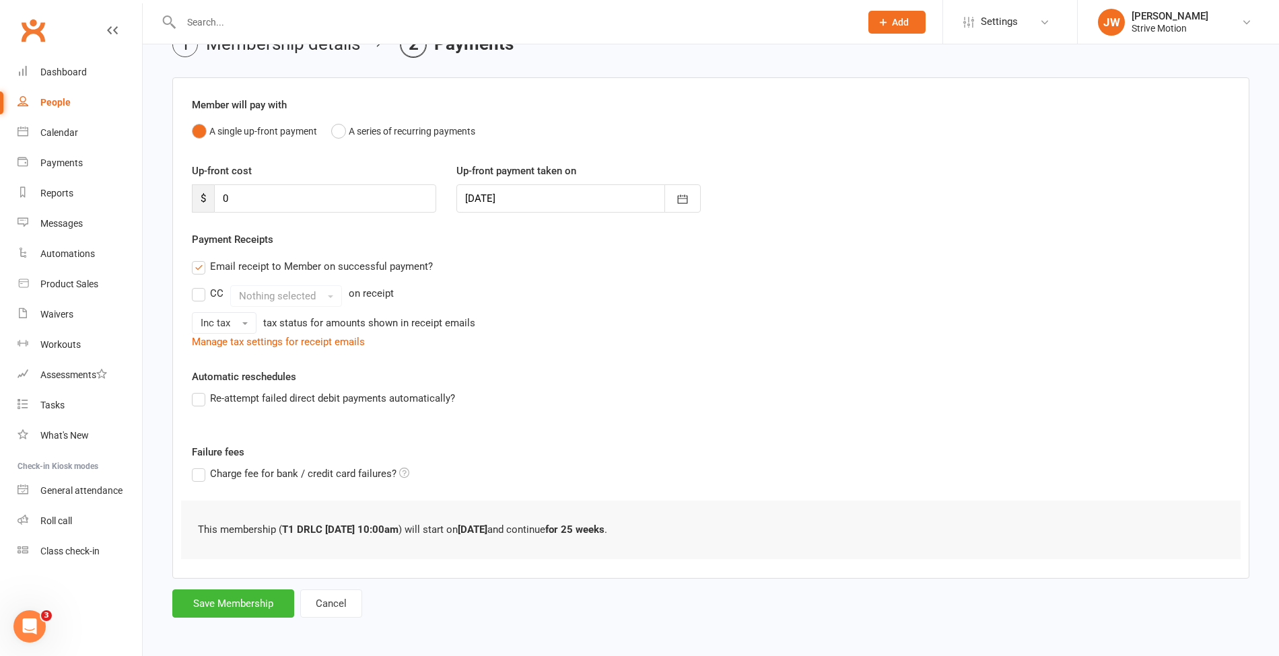
scroll to position [73, 0]
click at [319, 599] on button "Cancel" at bounding box center [331, 604] width 62 height 28
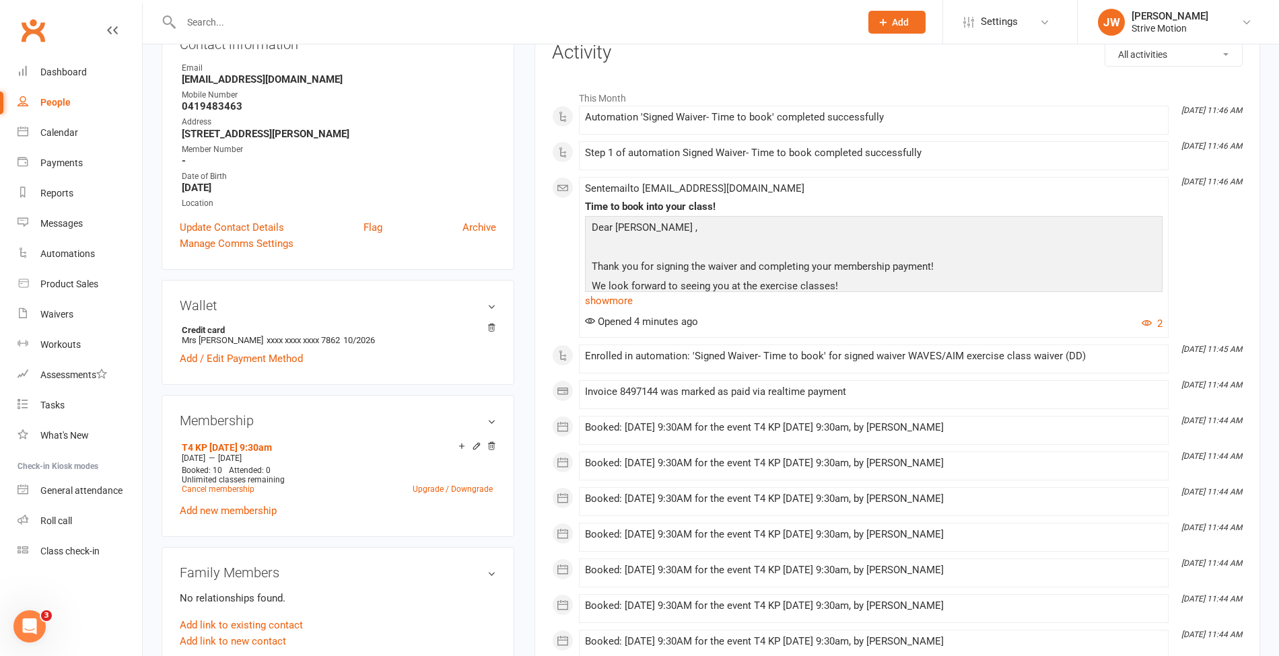
scroll to position [184, 0]
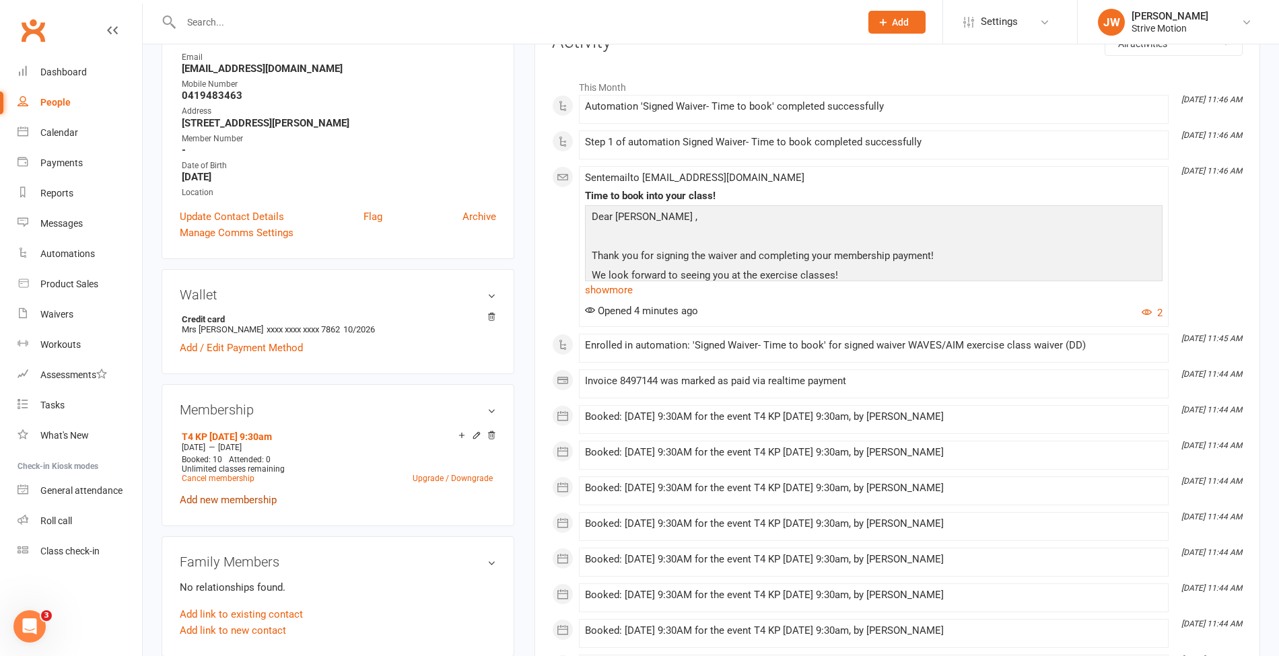
click at [242, 496] on link "Add new membership" at bounding box center [228, 500] width 97 height 12
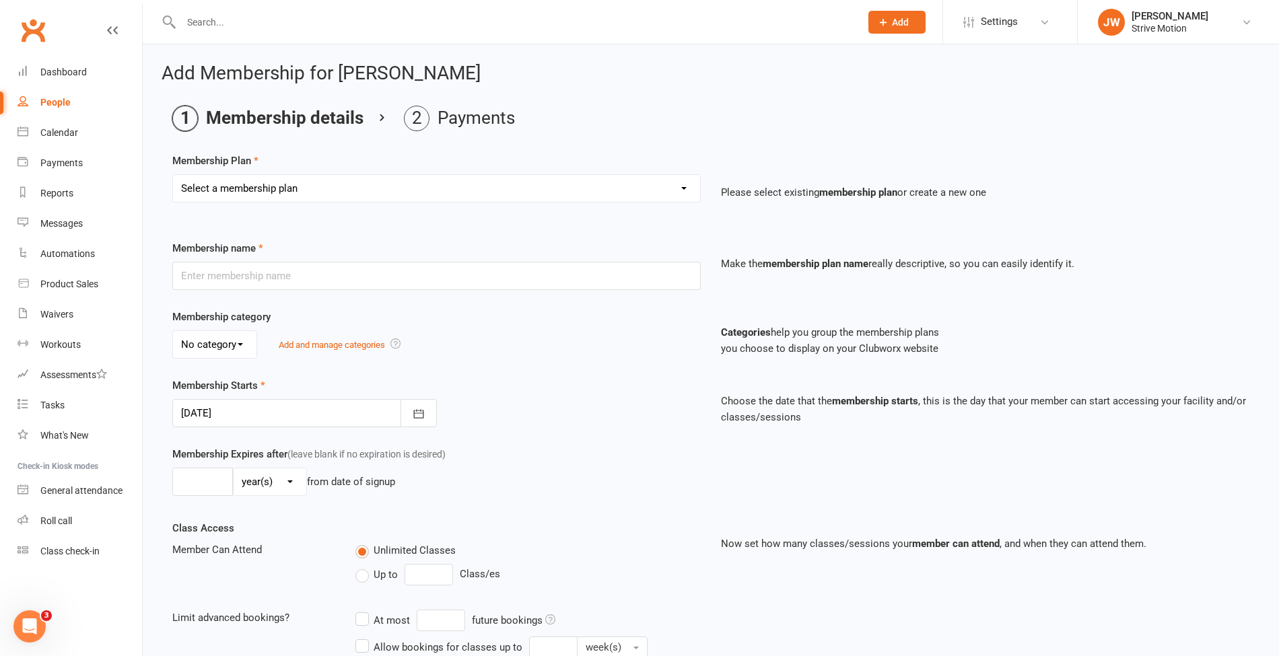
click at [265, 187] on select "Select a membership plan Create new Membership Plan T4 RCC [DATE] 9am T4 BL [DA…" at bounding box center [436, 188] width 527 height 27
select select "19"
click at [173, 175] on select "Select a membership plan Create new Membership Plan T4 RCC [DATE] 9am T4 BL [DA…" at bounding box center [436, 188] width 527 height 27
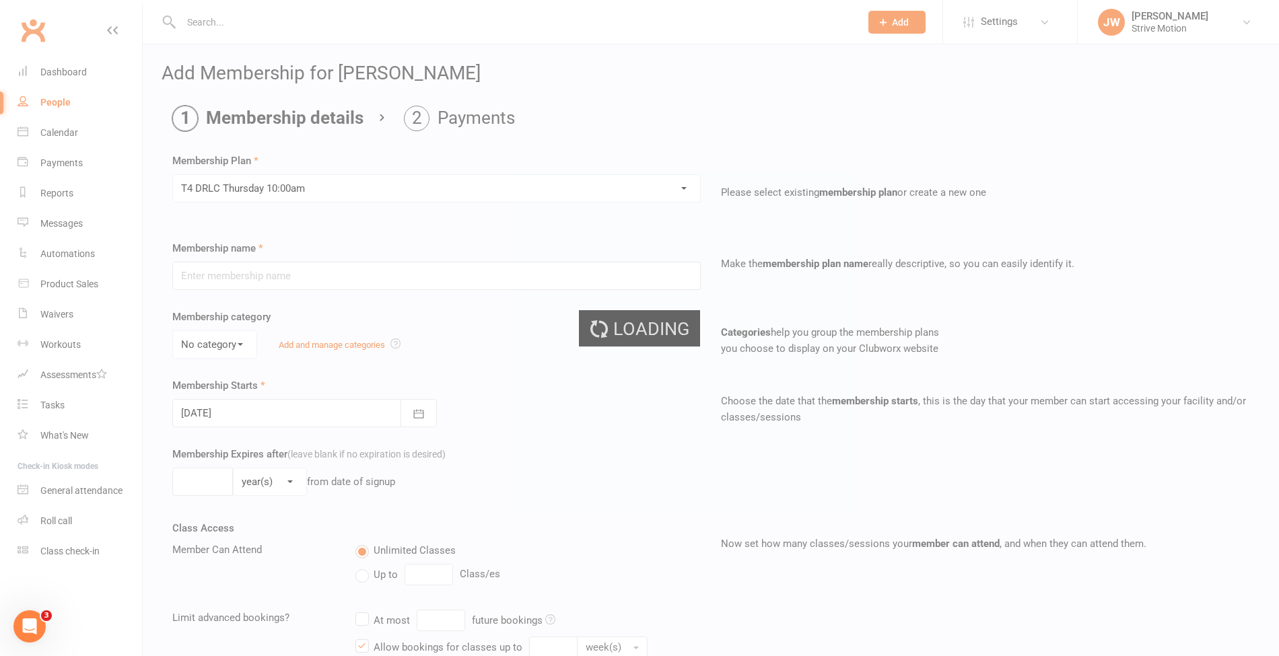
type input "T4 DRLC [DATE] 10:00am"
select select "3"
type input "20"
select select "1"
type input "11"
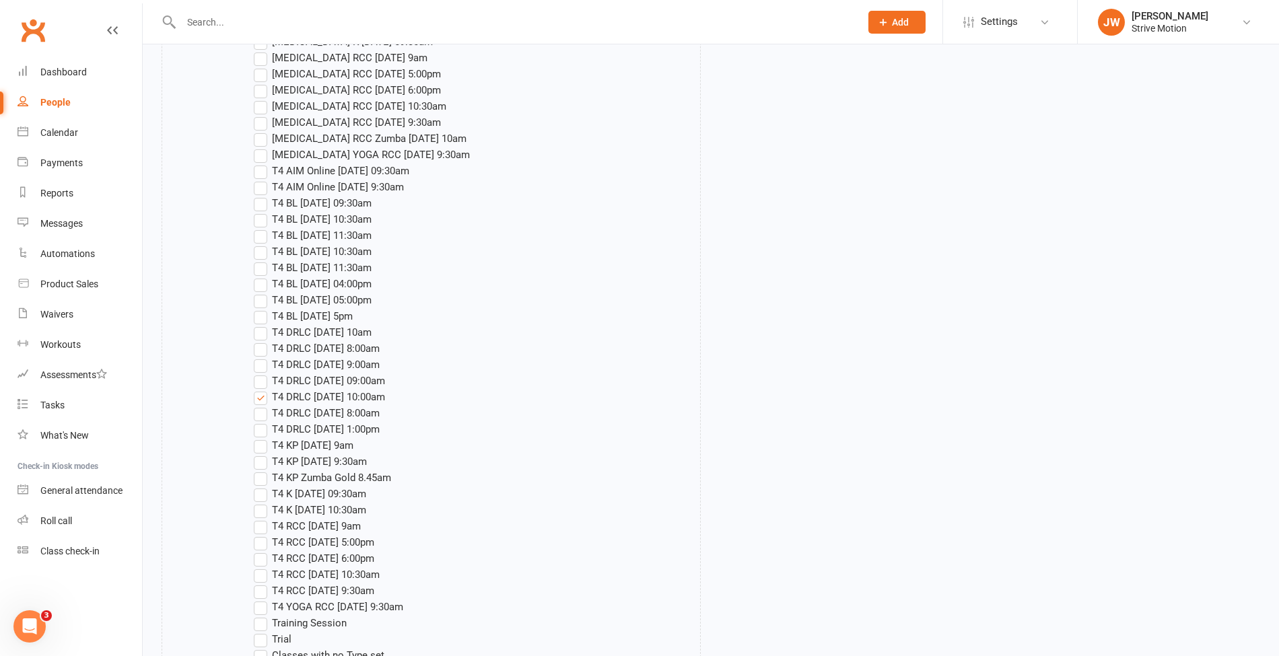
scroll to position [2219, 0]
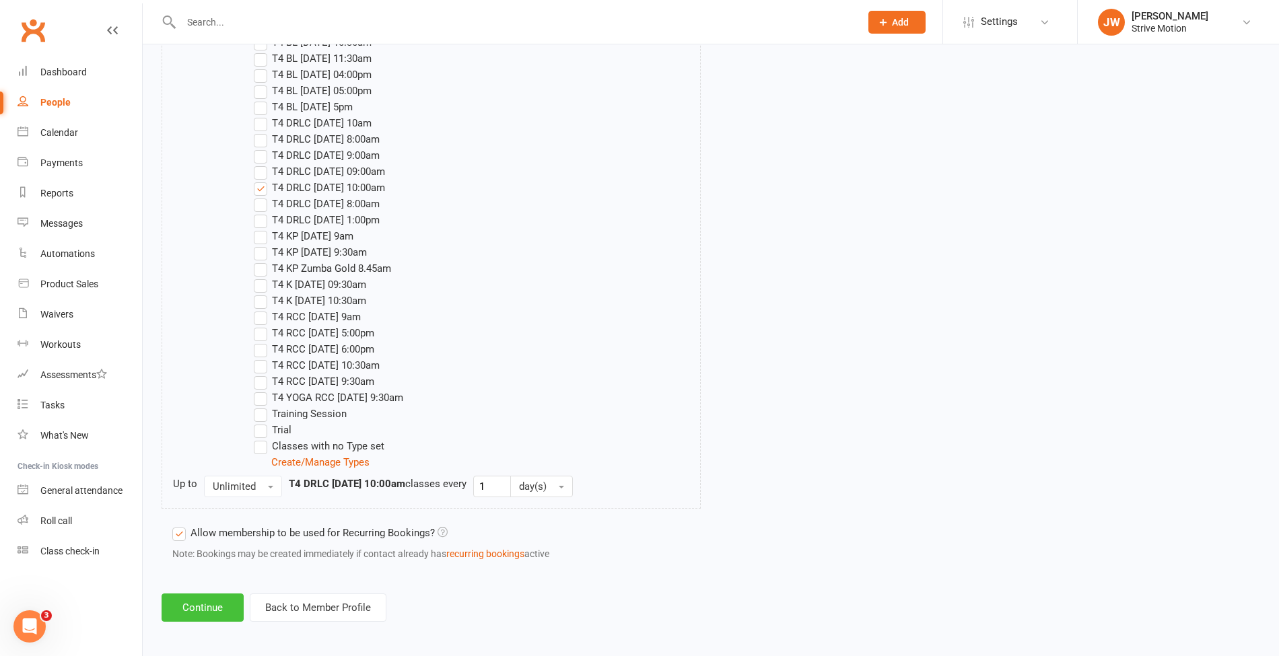
click at [201, 610] on button "Continue" at bounding box center [203, 608] width 82 height 28
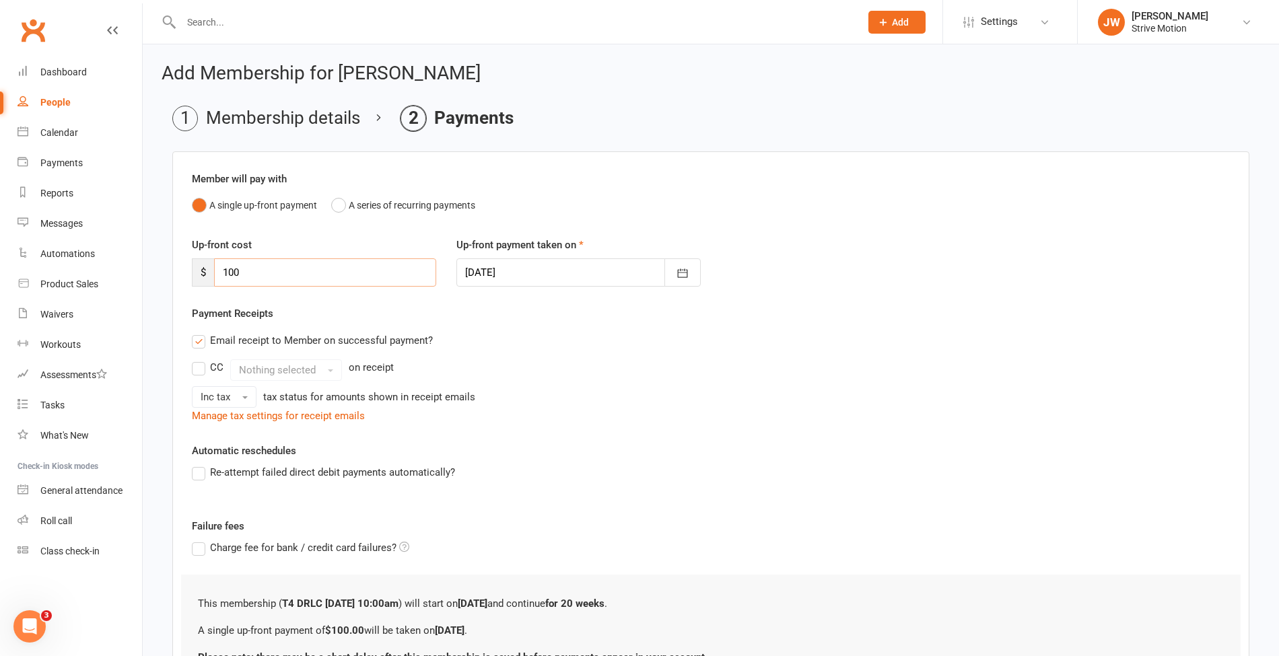
click at [261, 276] on input "100" at bounding box center [325, 272] width 222 height 28
drag, startPoint x: 261, startPoint y: 276, endPoint x: 163, endPoint y: 275, distance: 98.3
click at [163, 275] on main "Membership details Payments Member will pay with A single up-front payment A se…" at bounding box center [711, 426] width 1098 height 640
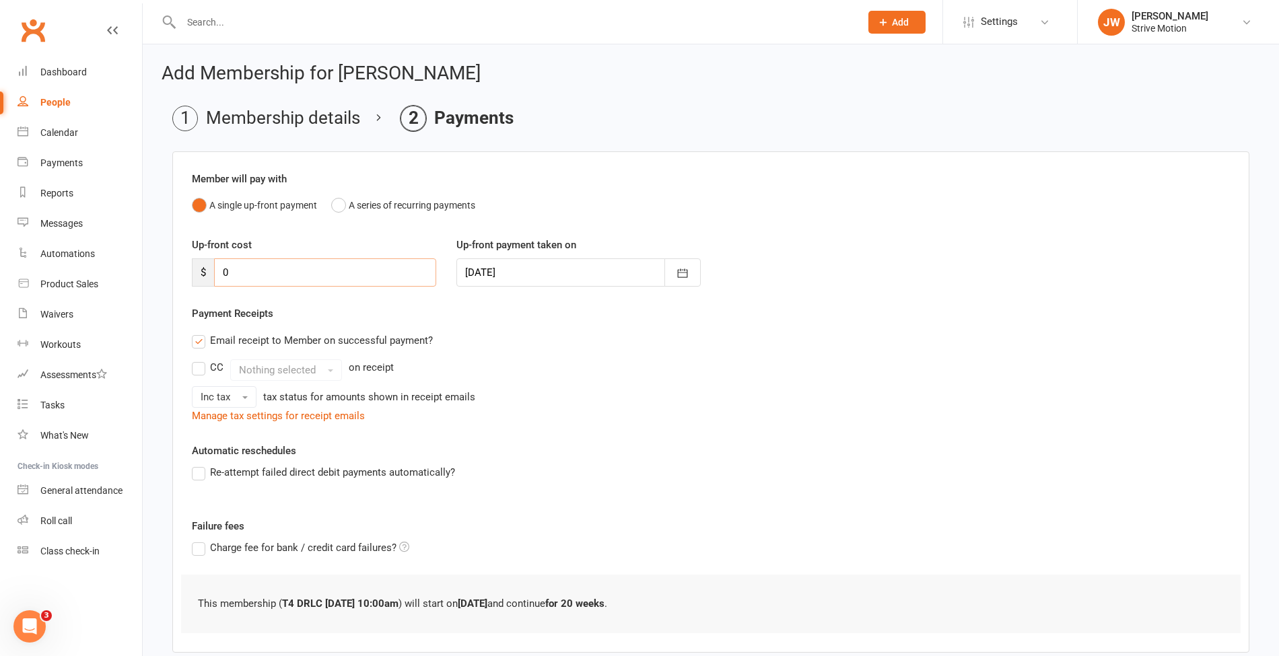
type input "0"
click at [583, 314] on div "Payment Receipts Email receipt to Member on successful payment? CC Nothing sele…" at bounding box center [711, 365] width 1038 height 118
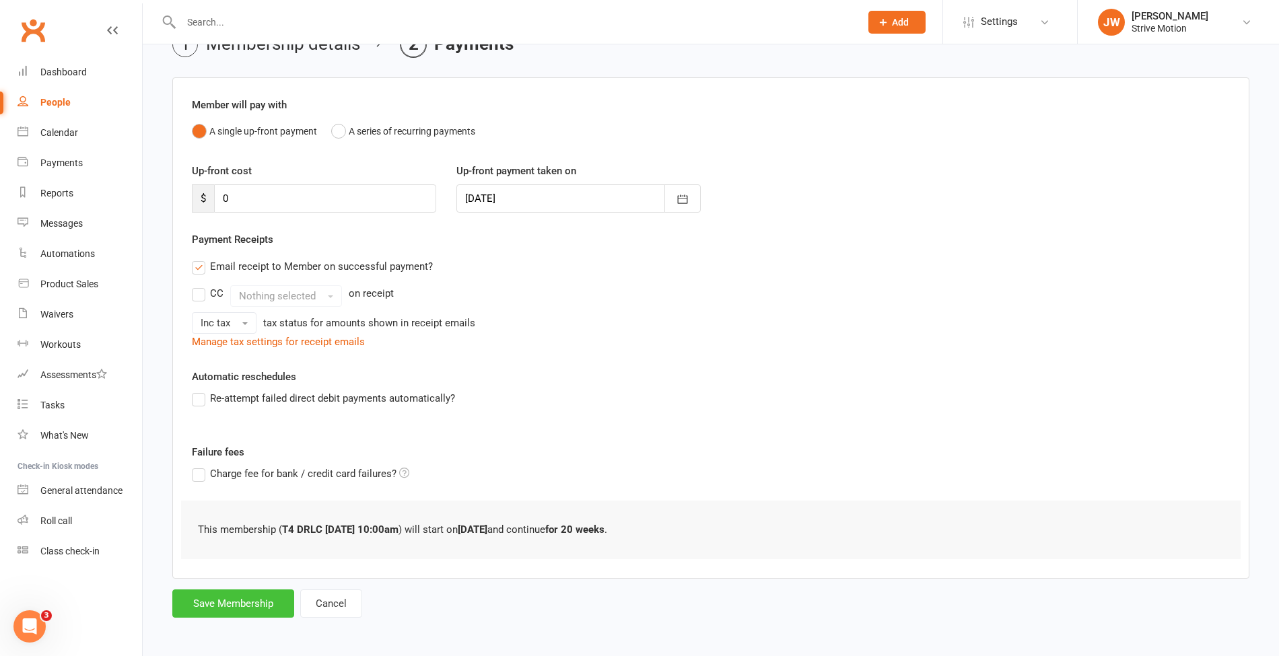
click at [228, 595] on button "Save Membership" at bounding box center [233, 604] width 122 height 28
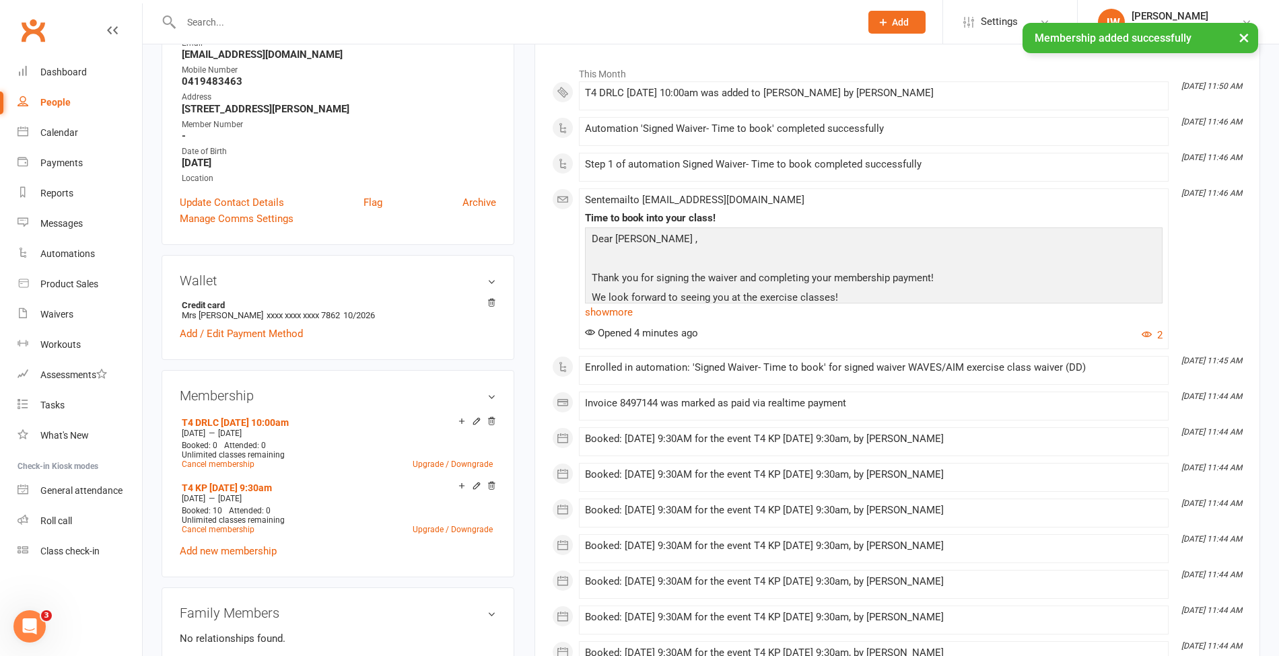
scroll to position [209, 0]
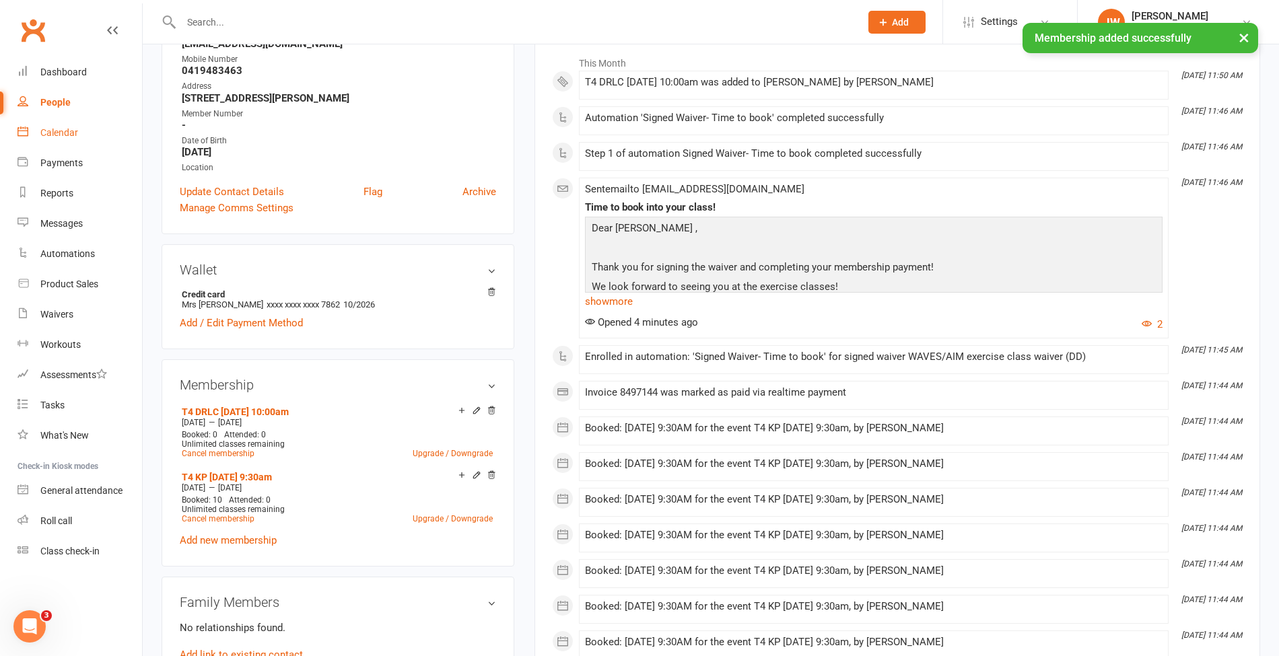
click at [42, 127] on link "Calendar" at bounding box center [79, 133] width 125 height 30
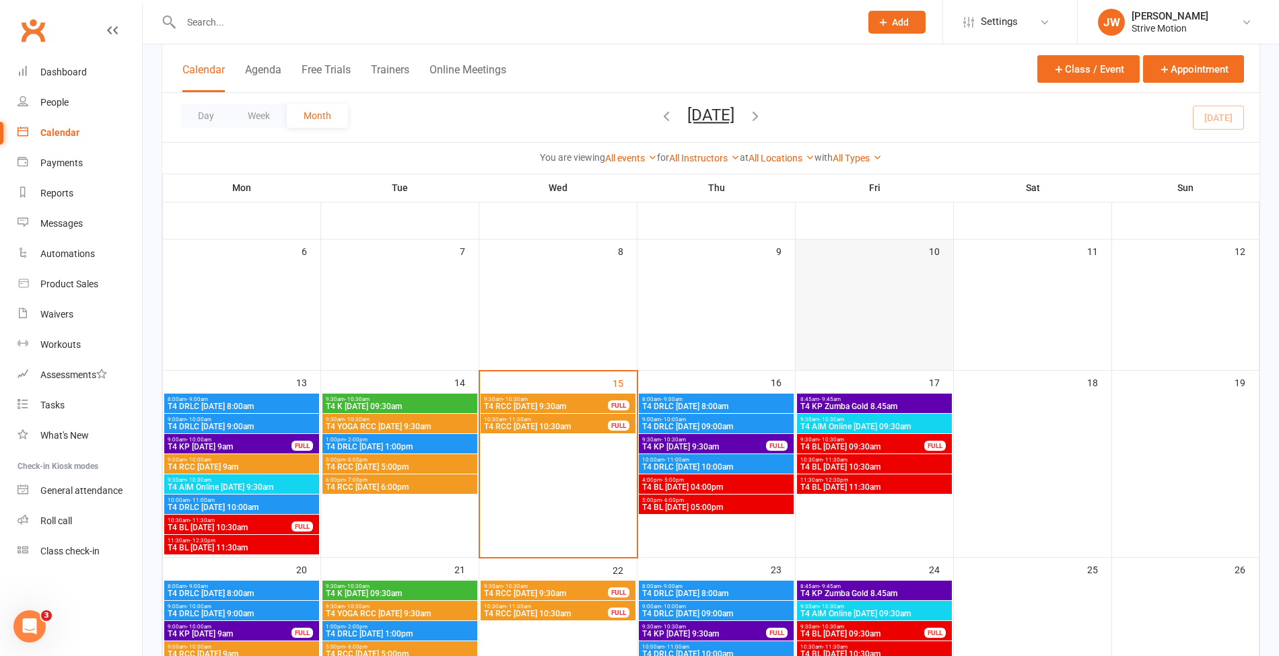
scroll to position [183, 0]
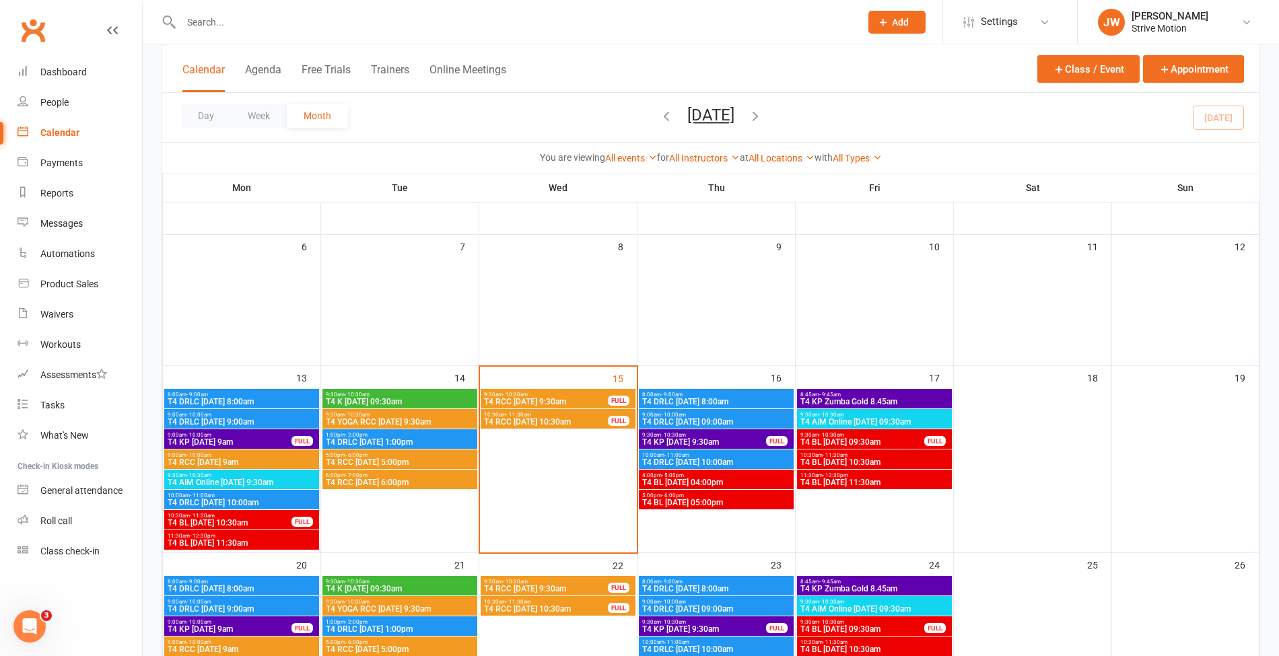
click at [712, 464] on span "T4 DRLC [DATE] 10:00am" at bounding box center [715, 462] width 149 height 8
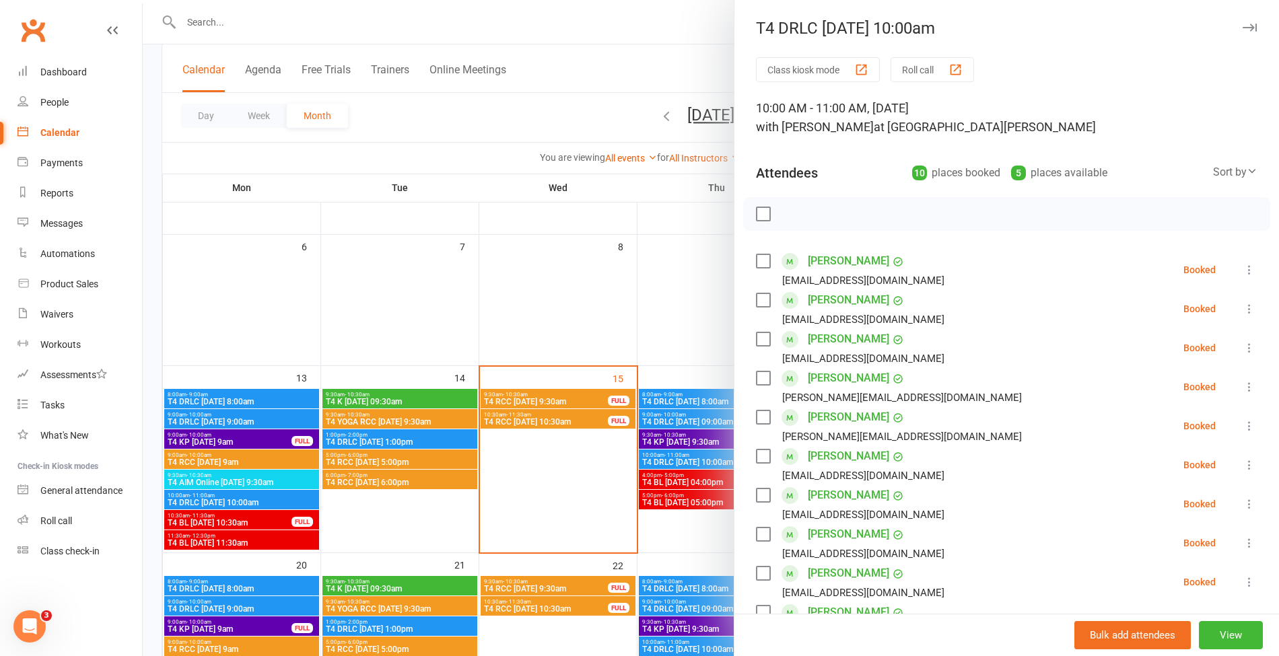
scroll to position [267, 0]
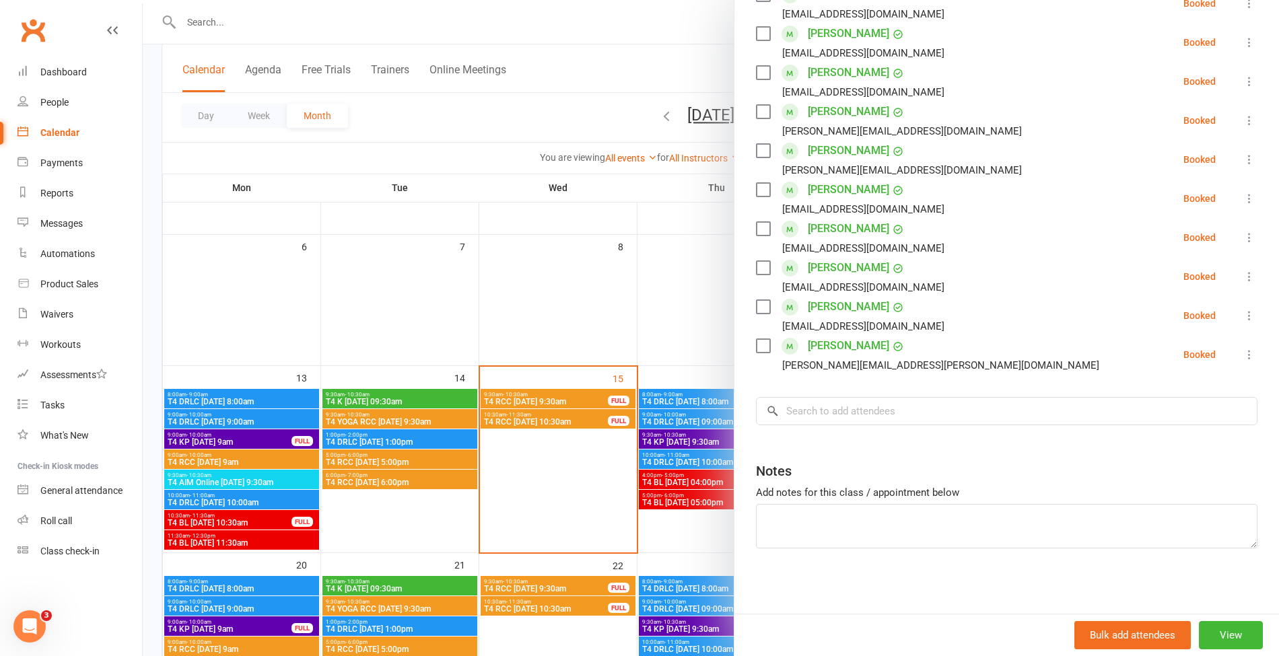
click at [873, 425] on div "Class kiosk mode Roll call 10:00 AM - 11:00 AM, [DATE] with [PERSON_NAME] at [G…" at bounding box center [1006, 203] width 544 height 825
click at [855, 415] on input "search" at bounding box center [1006, 411] width 501 height 28
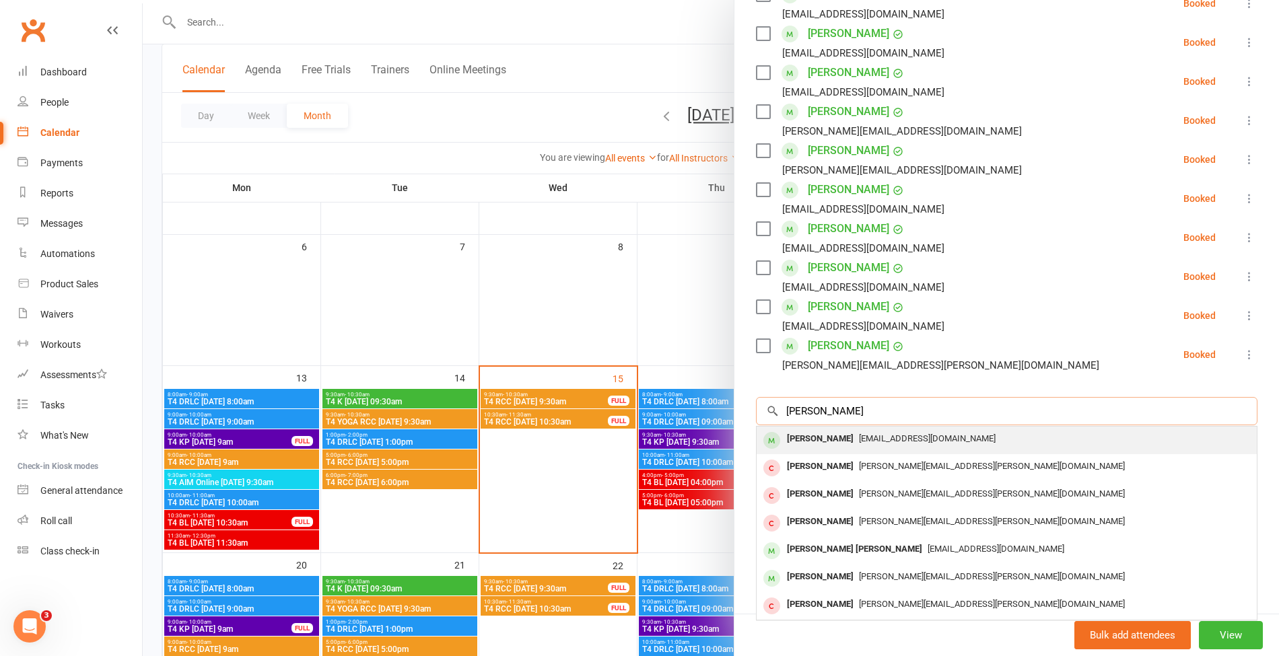
type input "[PERSON_NAME]"
click at [845, 432] on div "[PERSON_NAME]" at bounding box center [819, 439] width 77 height 20
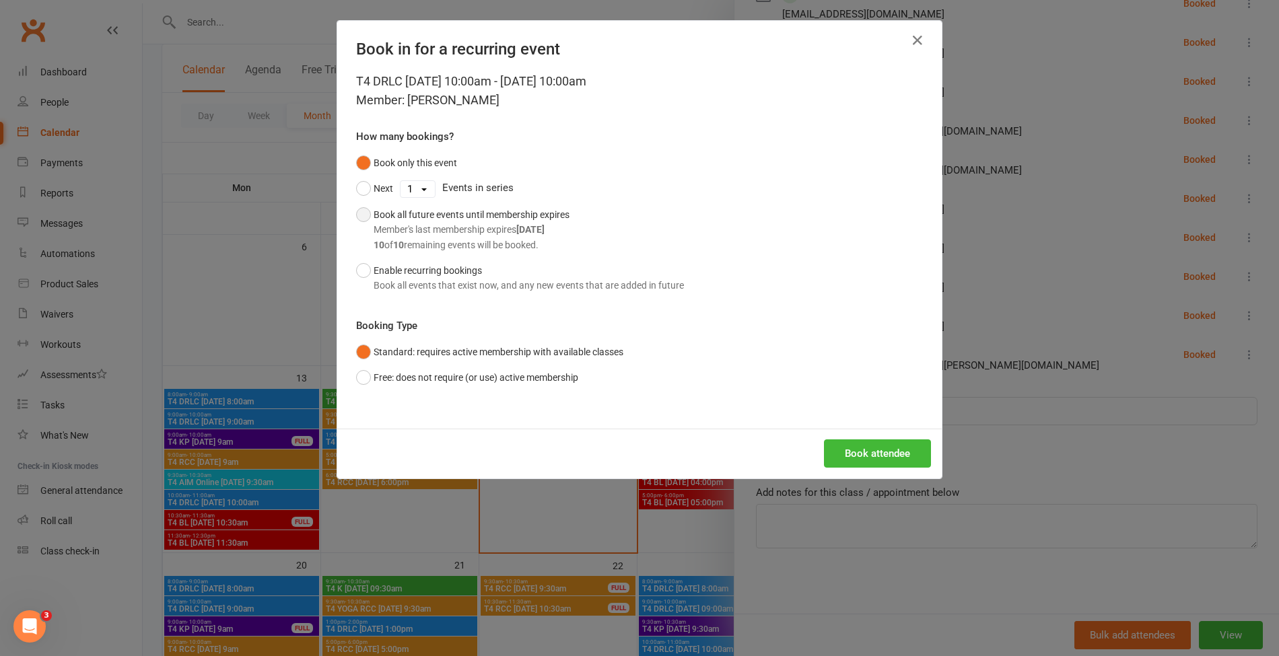
click at [451, 241] on div "10 of 10 remaining events will be booked." at bounding box center [472, 245] width 196 height 15
click at [880, 444] on button "Book attendee" at bounding box center [877, 454] width 107 height 28
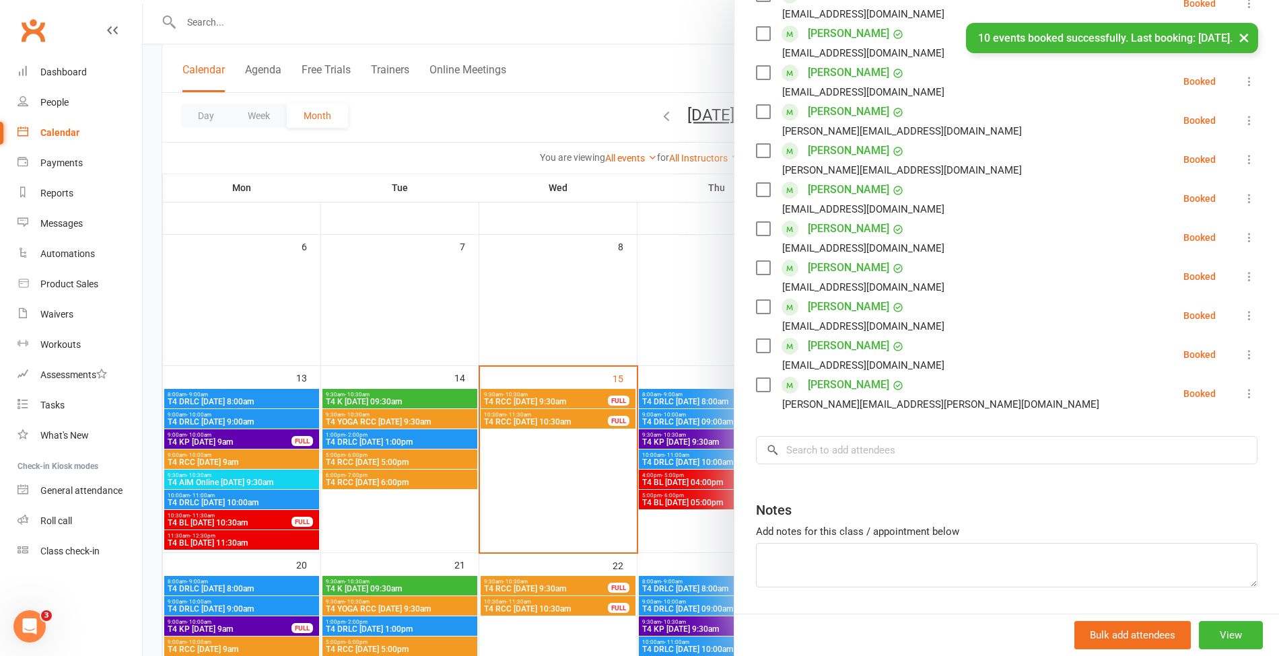
click at [595, 119] on div at bounding box center [711, 328] width 1136 height 656
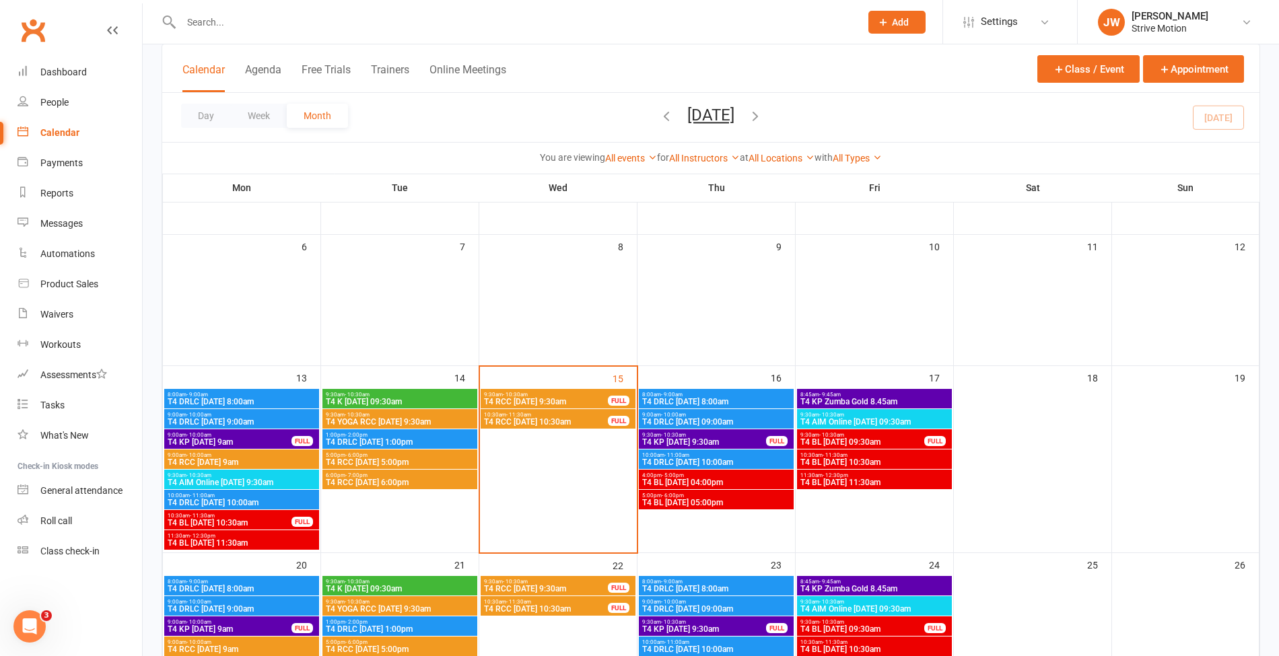
click at [332, 13] on input "text" at bounding box center [514, 22] width 674 height 19
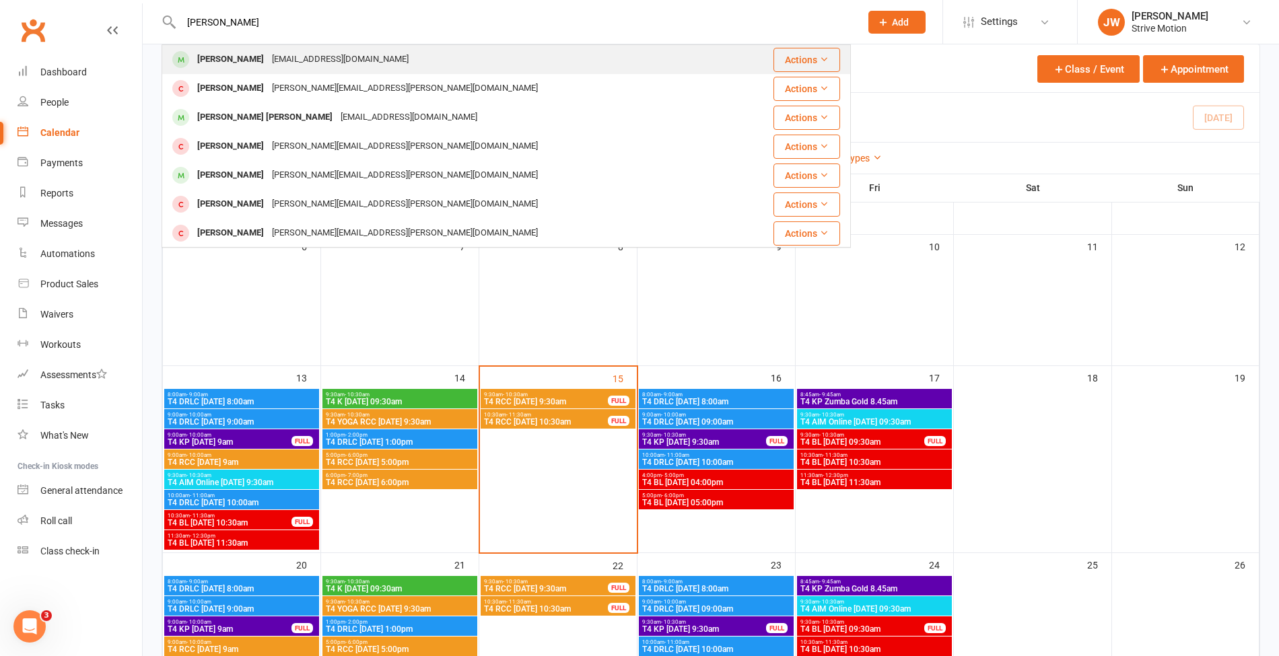
type input "[PERSON_NAME]"
click at [258, 57] on div "[PERSON_NAME]" at bounding box center [230, 60] width 75 height 20
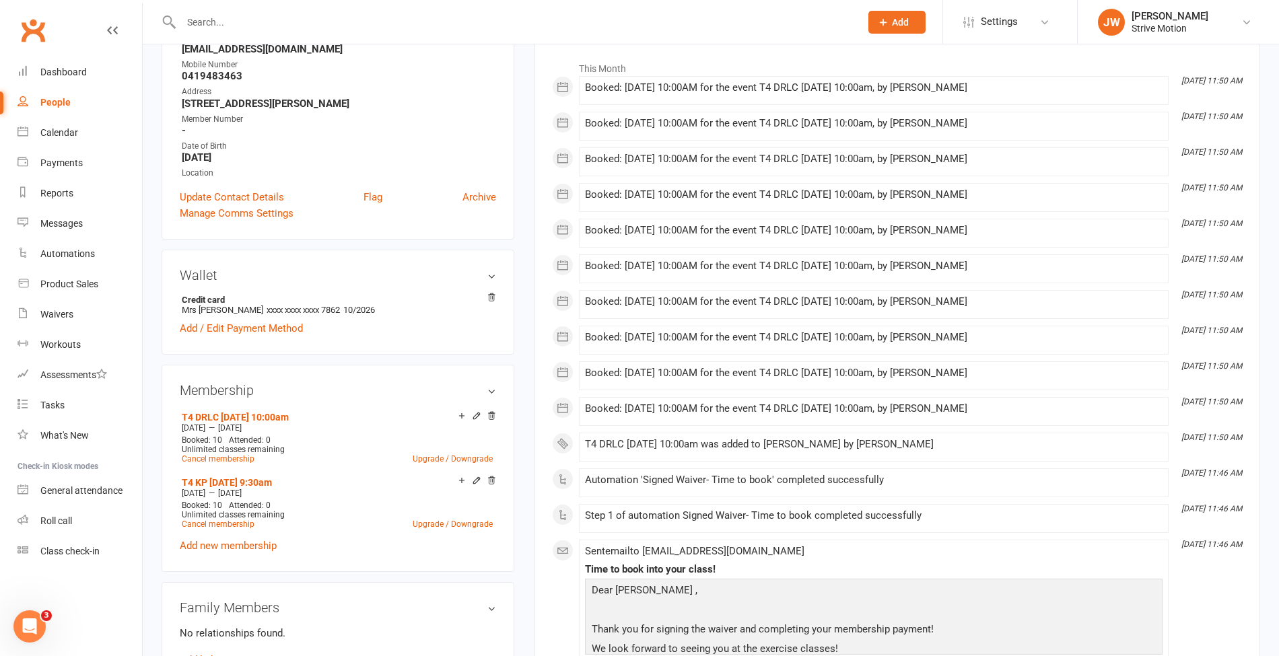
scroll to position [205, 0]
click at [69, 149] on link "Payments" at bounding box center [79, 163] width 125 height 30
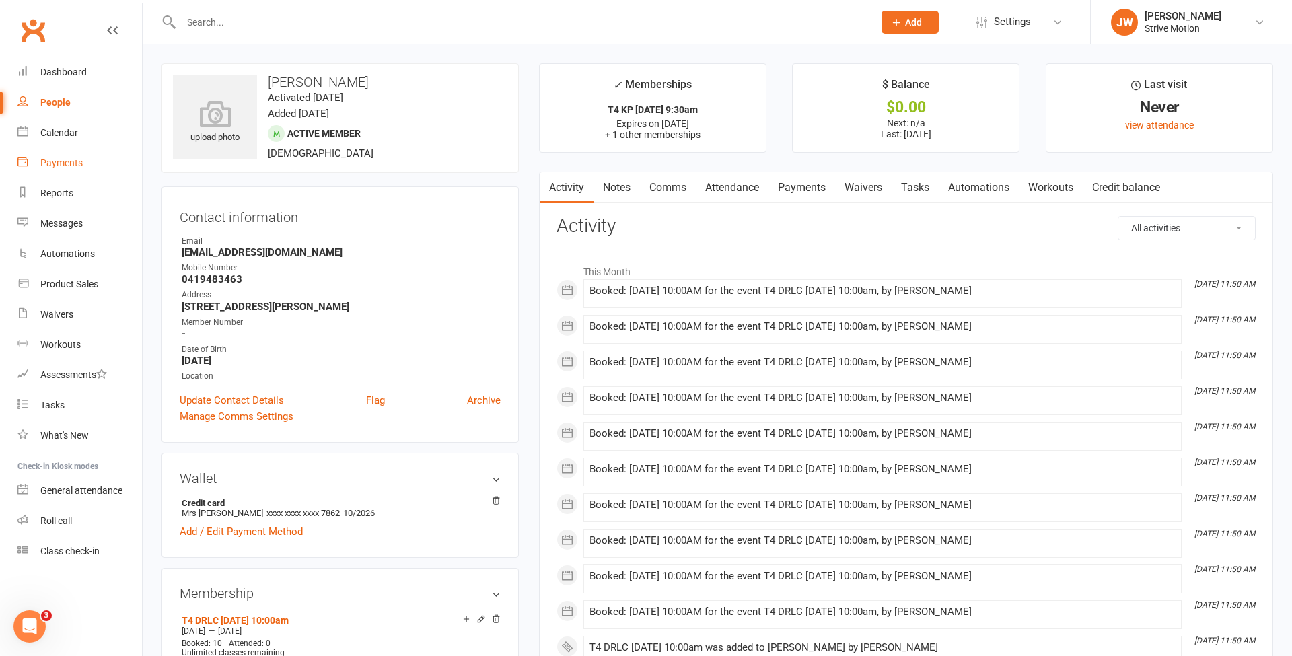
select select "refunds_only"
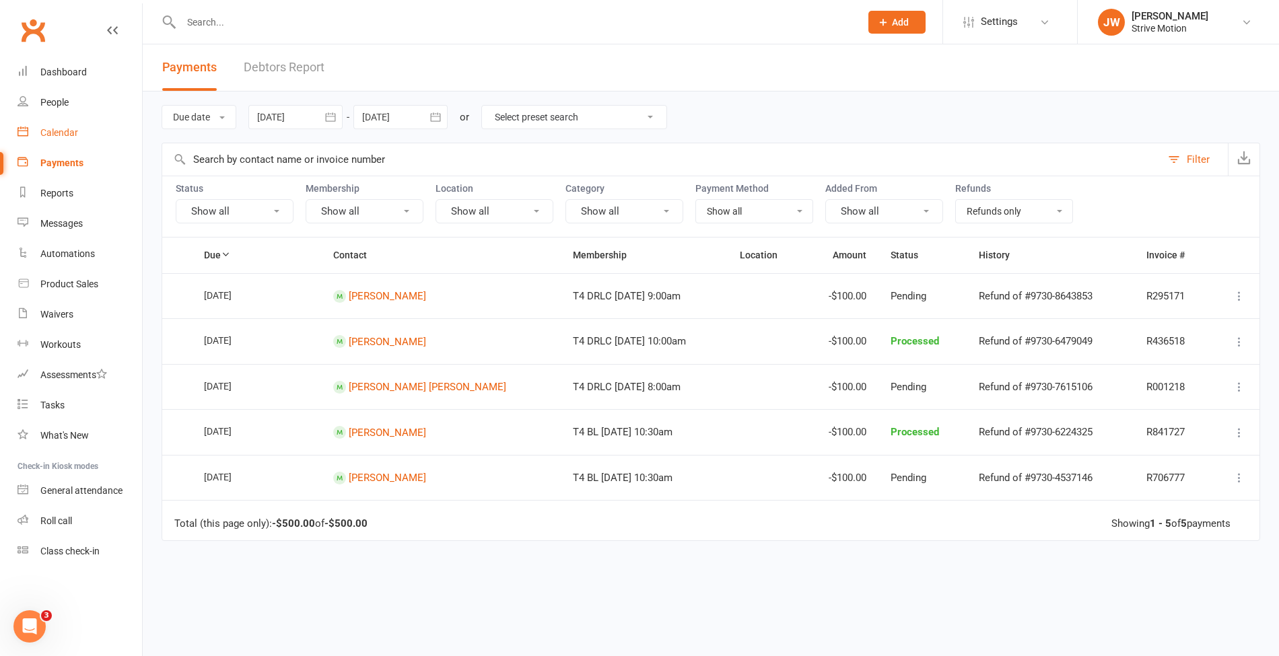
click at [59, 133] on div "Calendar" at bounding box center [59, 132] width 38 height 11
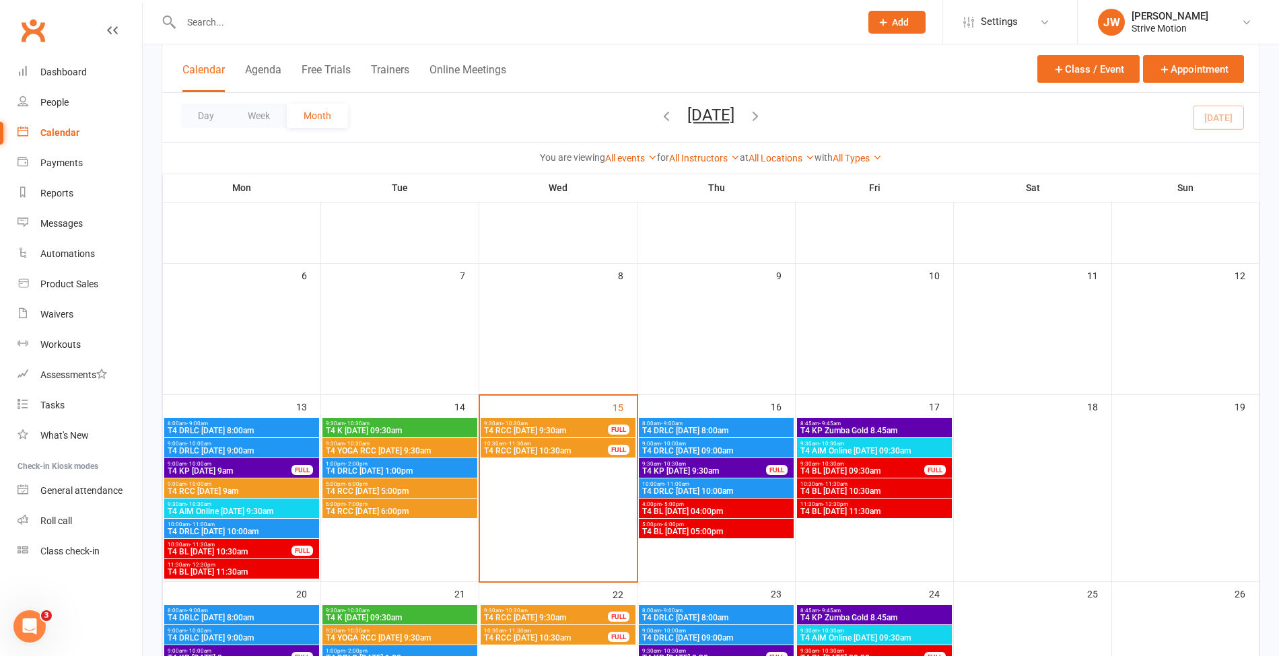
scroll to position [160, 0]
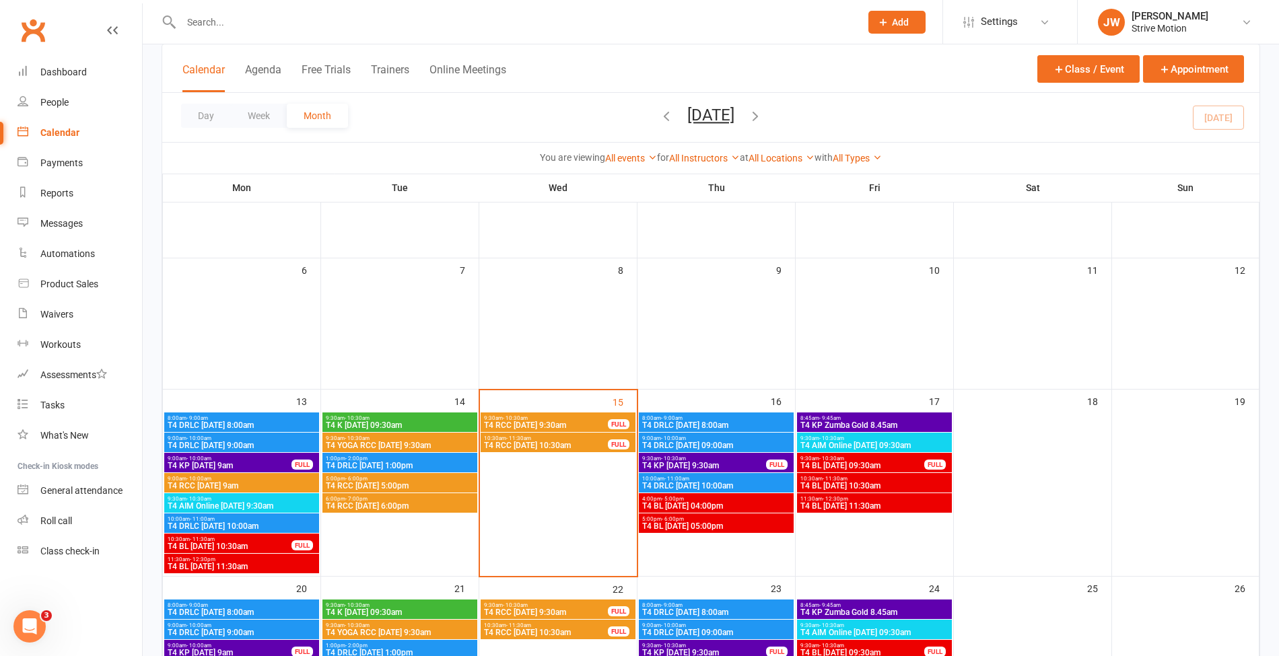
click at [688, 466] on span "T4 KP [DATE] 9:30am" at bounding box center [703, 466] width 125 height 8
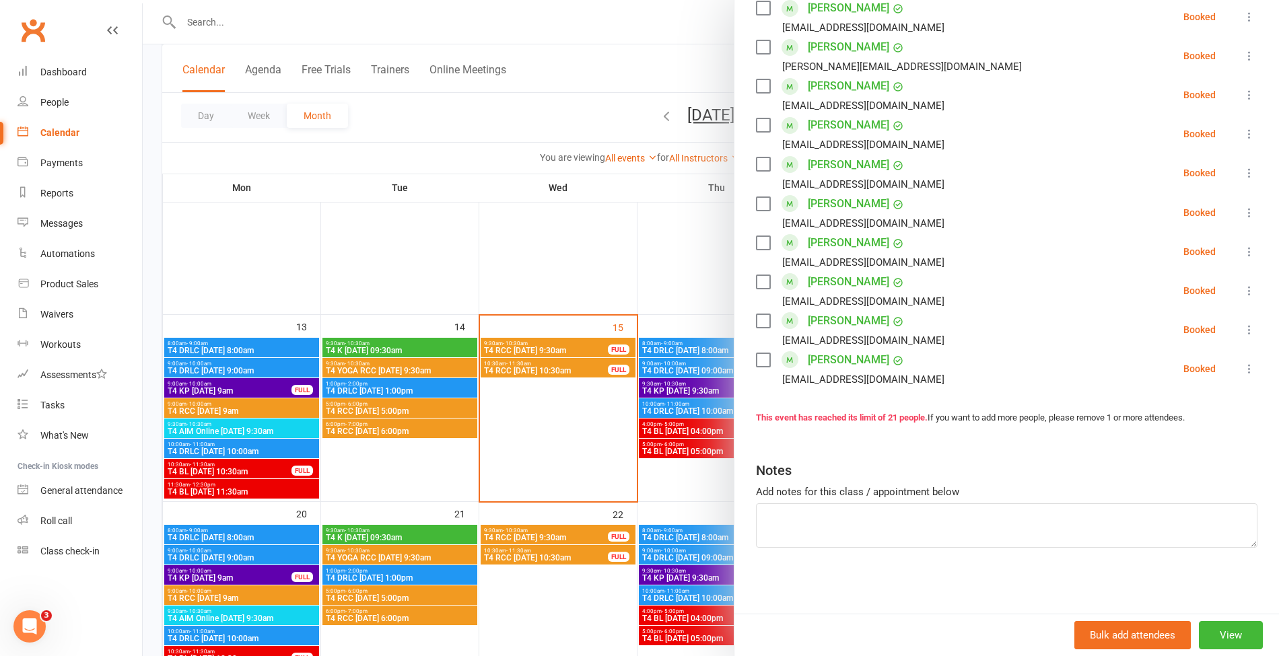
scroll to position [235, 0]
click at [816, 524] on textarea at bounding box center [1006, 525] width 501 height 44
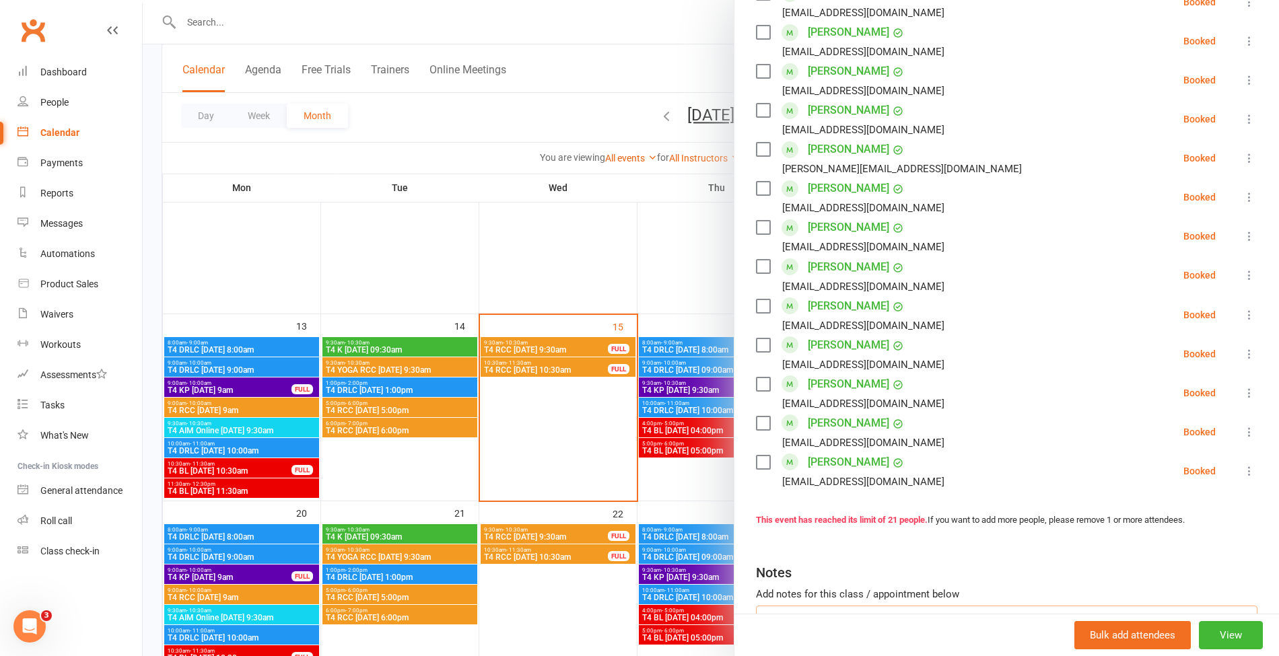
scroll to position [576, 0]
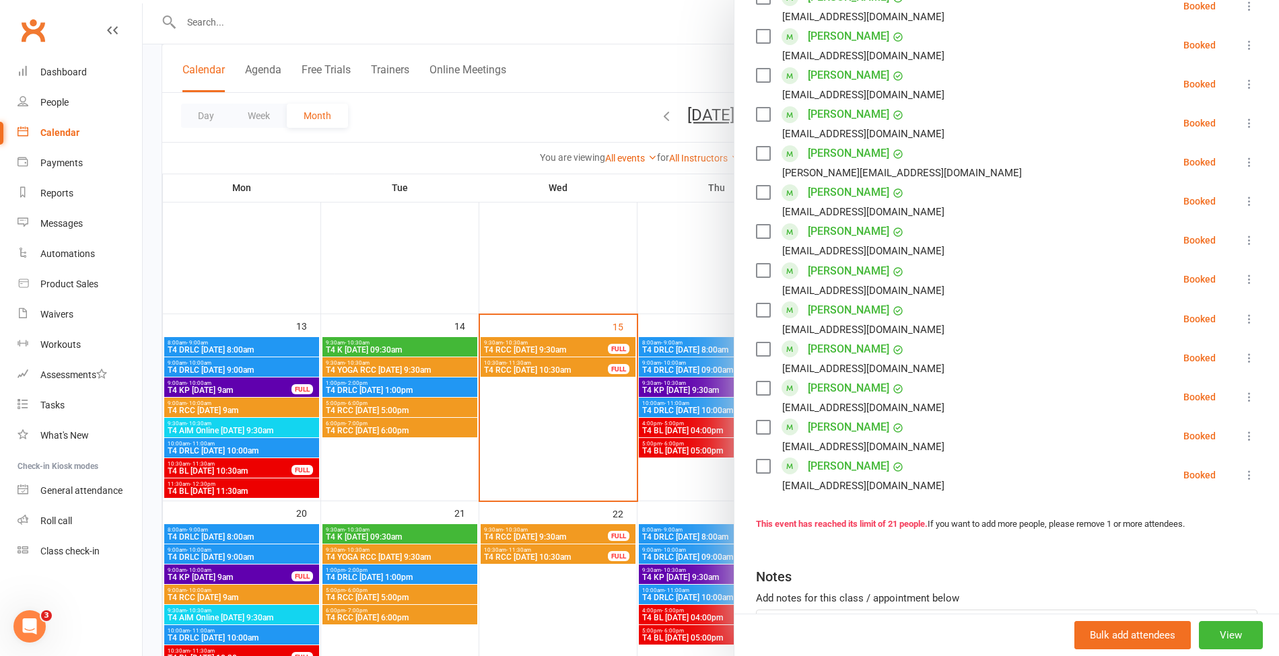
click at [1242, 394] on icon at bounding box center [1248, 396] width 13 height 13
click at [1147, 446] on link "Remove" at bounding box center [1177, 450] width 157 height 27
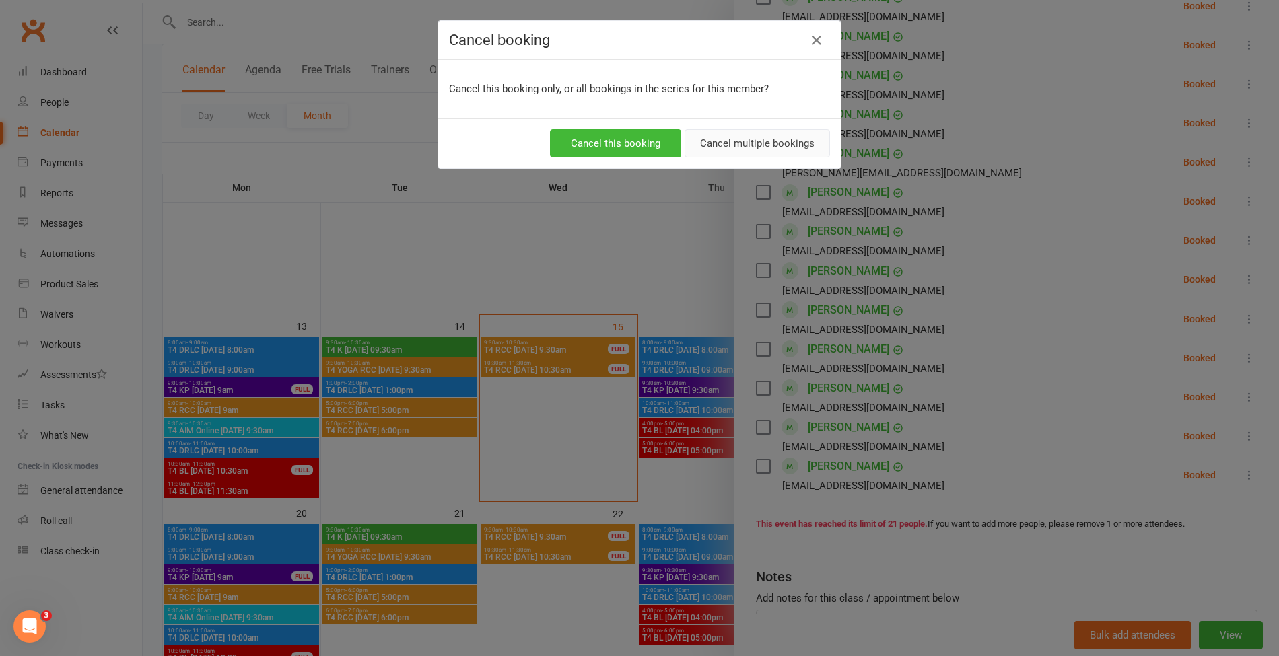
click at [711, 141] on button "Cancel multiple bookings" at bounding box center [756, 143] width 145 height 28
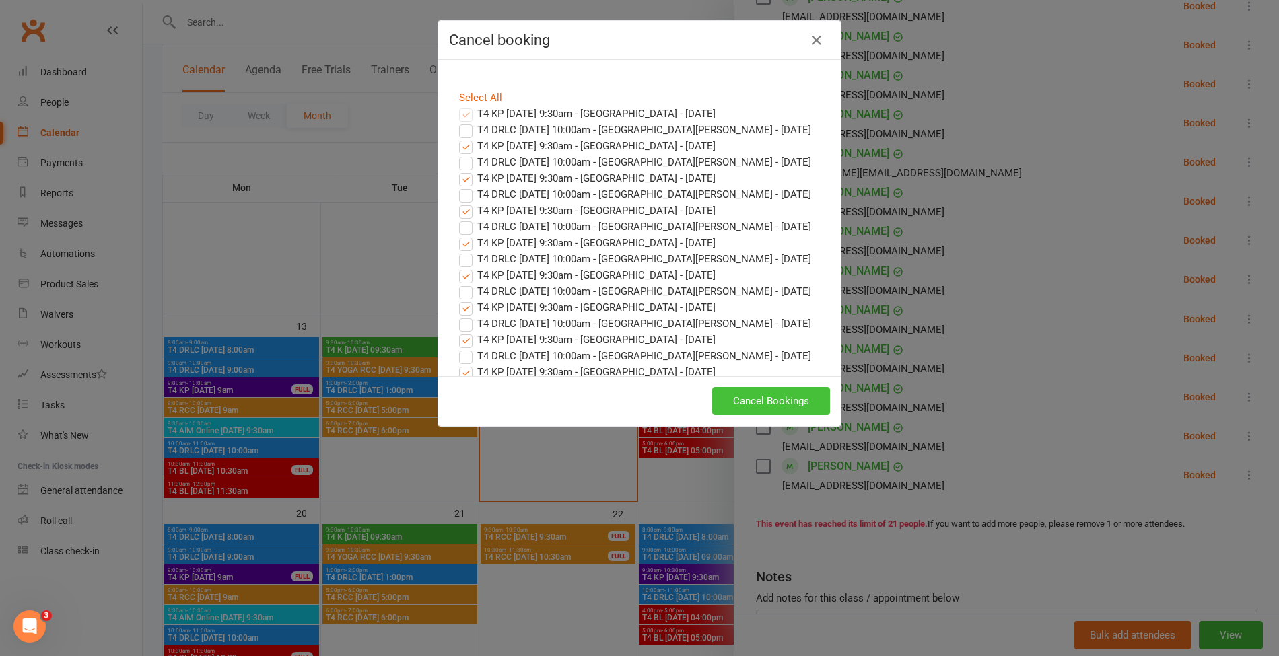
click at [752, 392] on button "Cancel Bookings" at bounding box center [771, 401] width 118 height 28
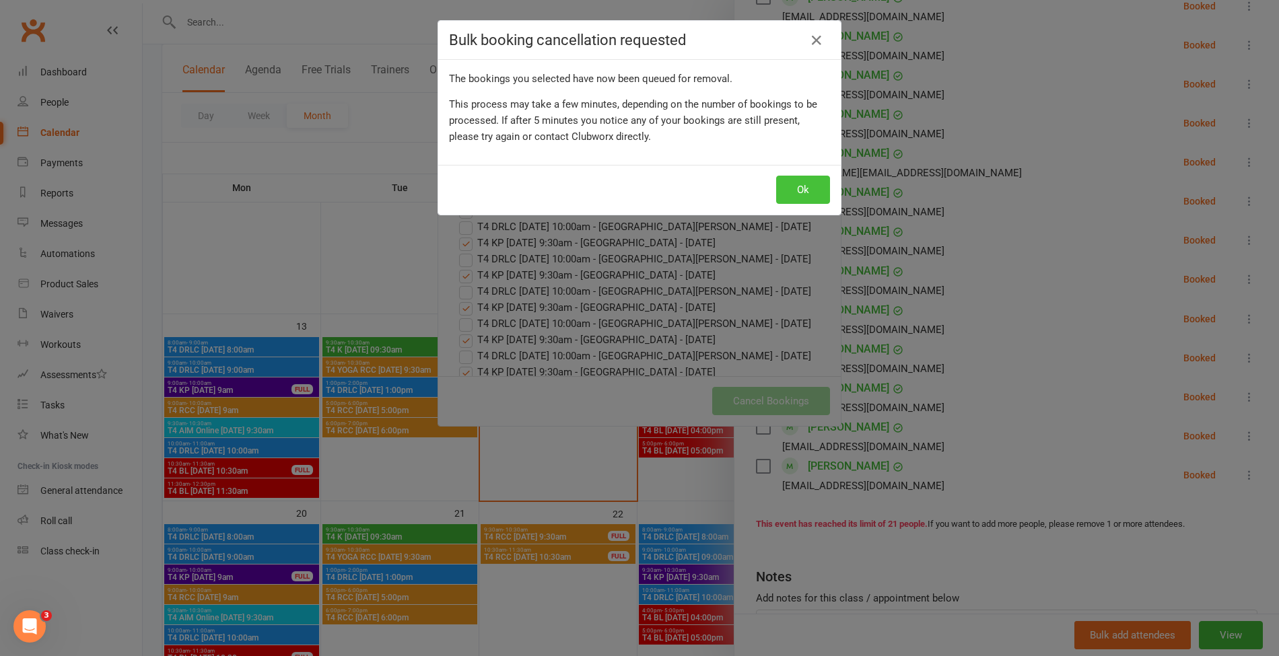
click at [785, 184] on button "Ok" at bounding box center [803, 190] width 54 height 28
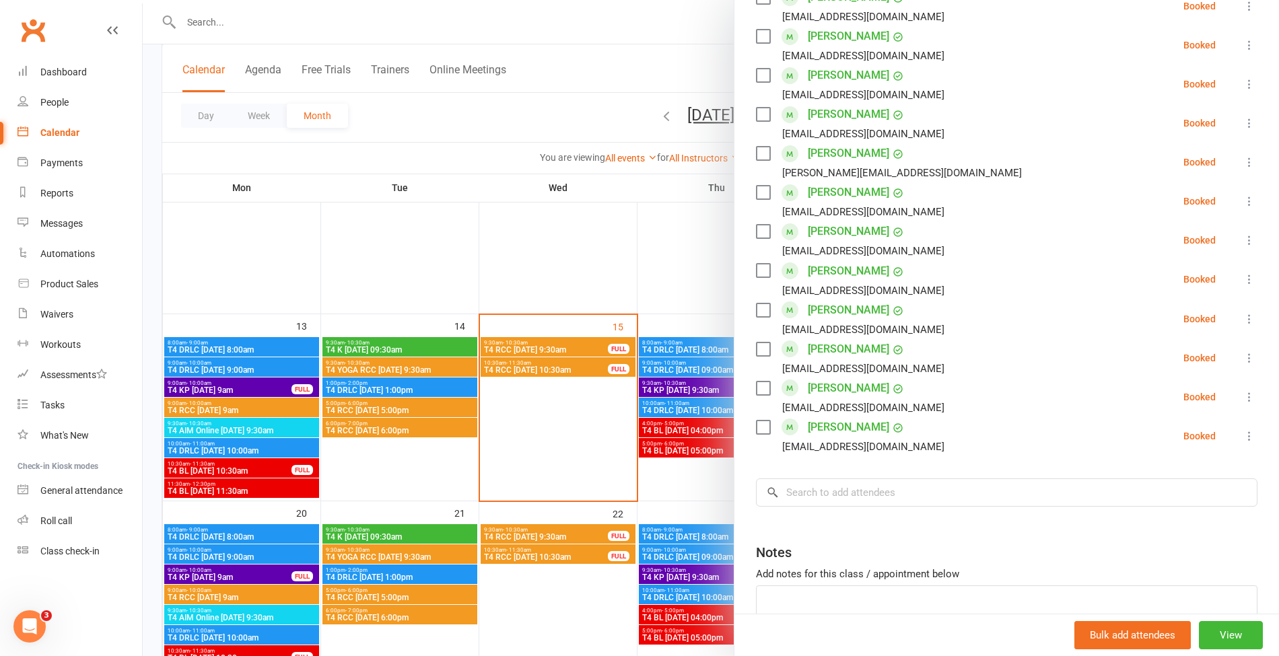
click at [321, 22] on div at bounding box center [711, 328] width 1136 height 656
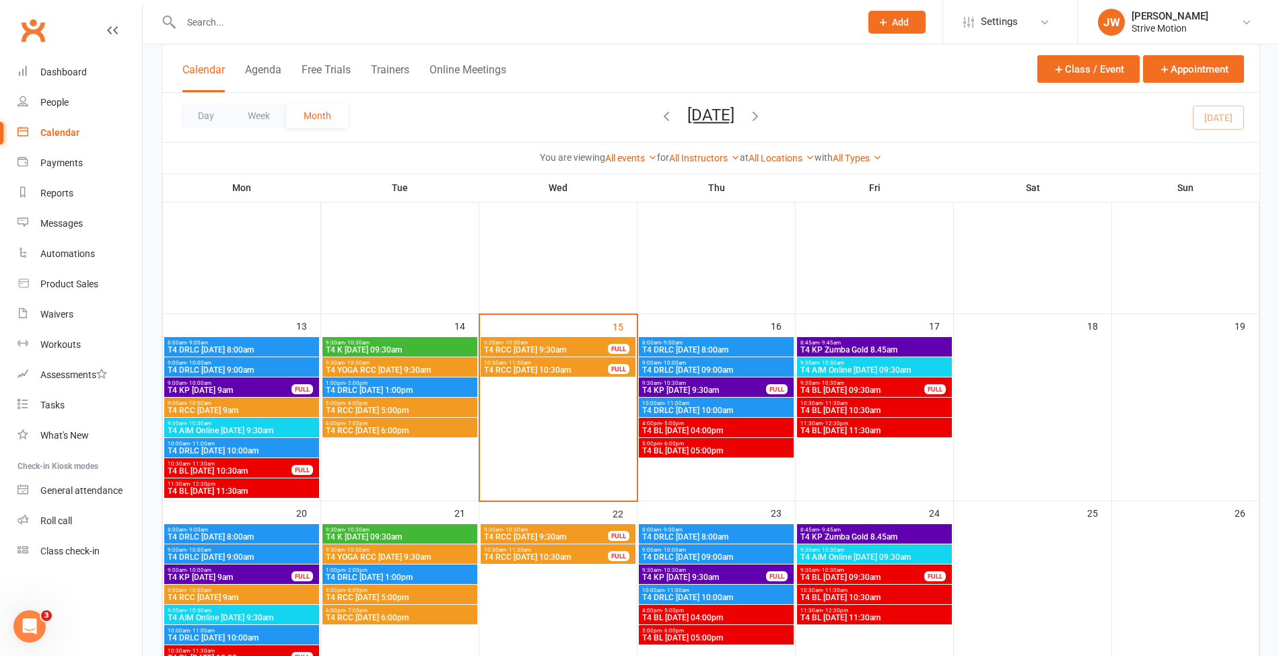
click at [253, 22] on input "text" at bounding box center [514, 22] width 674 height 19
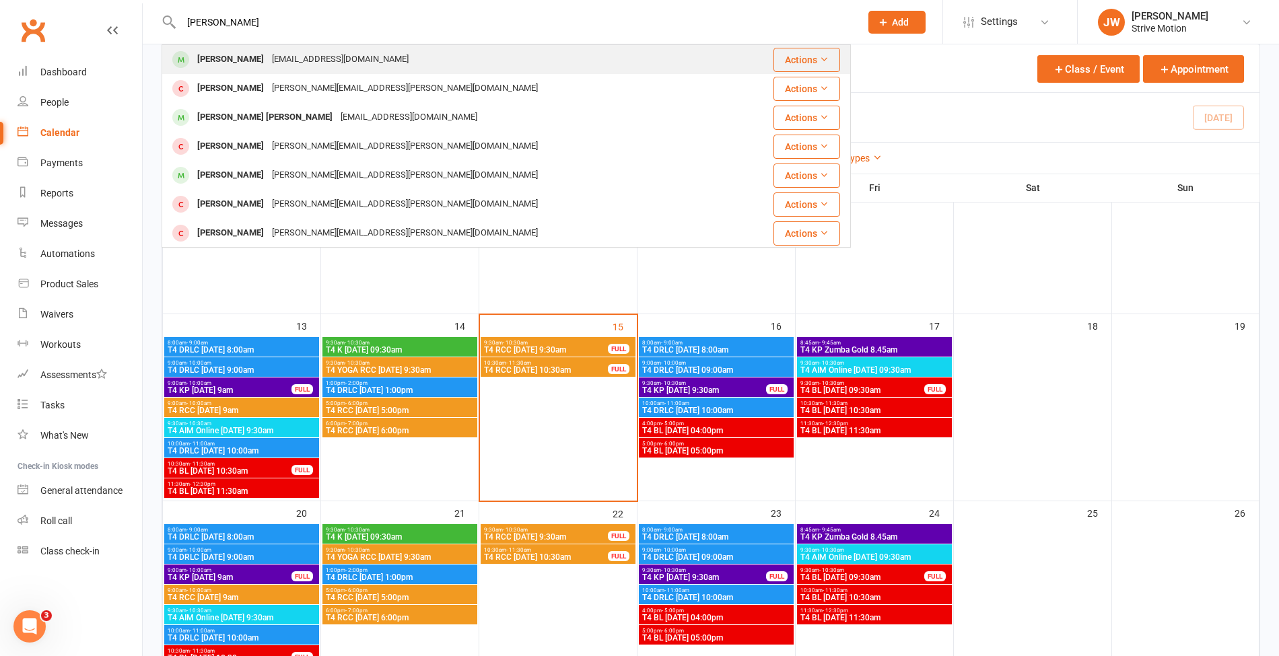
type input "[PERSON_NAME]"
click at [267, 51] on div "[PERSON_NAME]" at bounding box center [230, 60] width 75 height 20
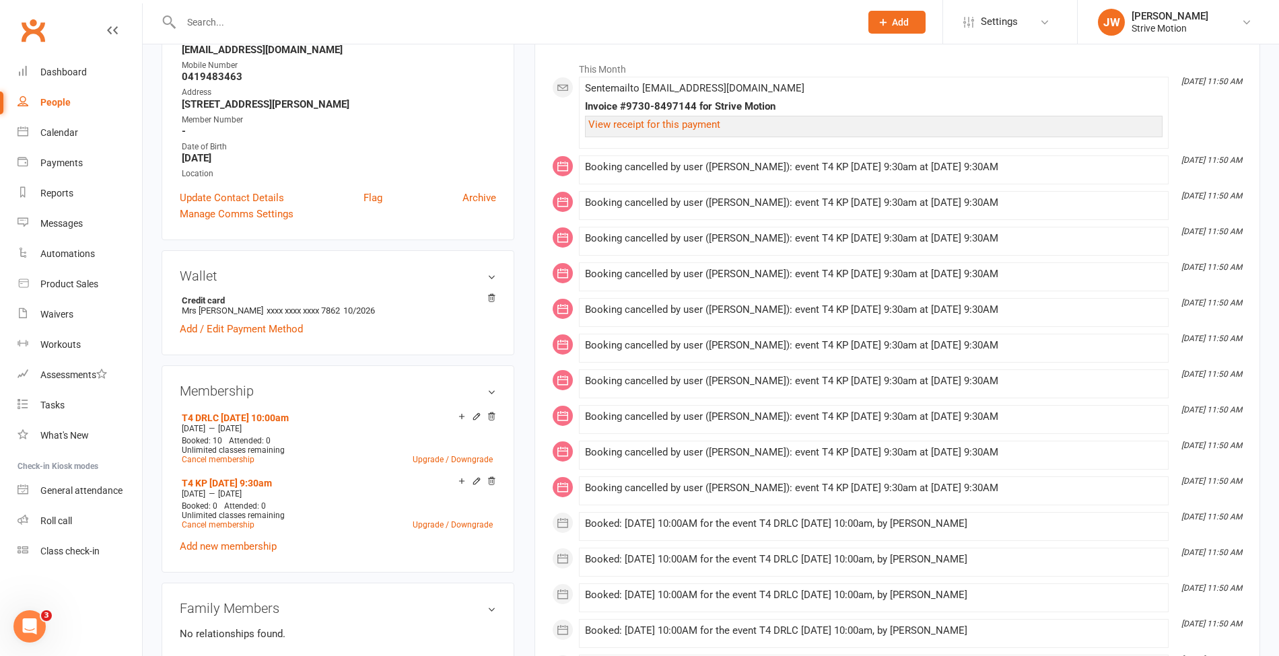
scroll to position [203, 0]
click at [247, 525] on link "Cancel membership" at bounding box center [218, 524] width 73 height 9
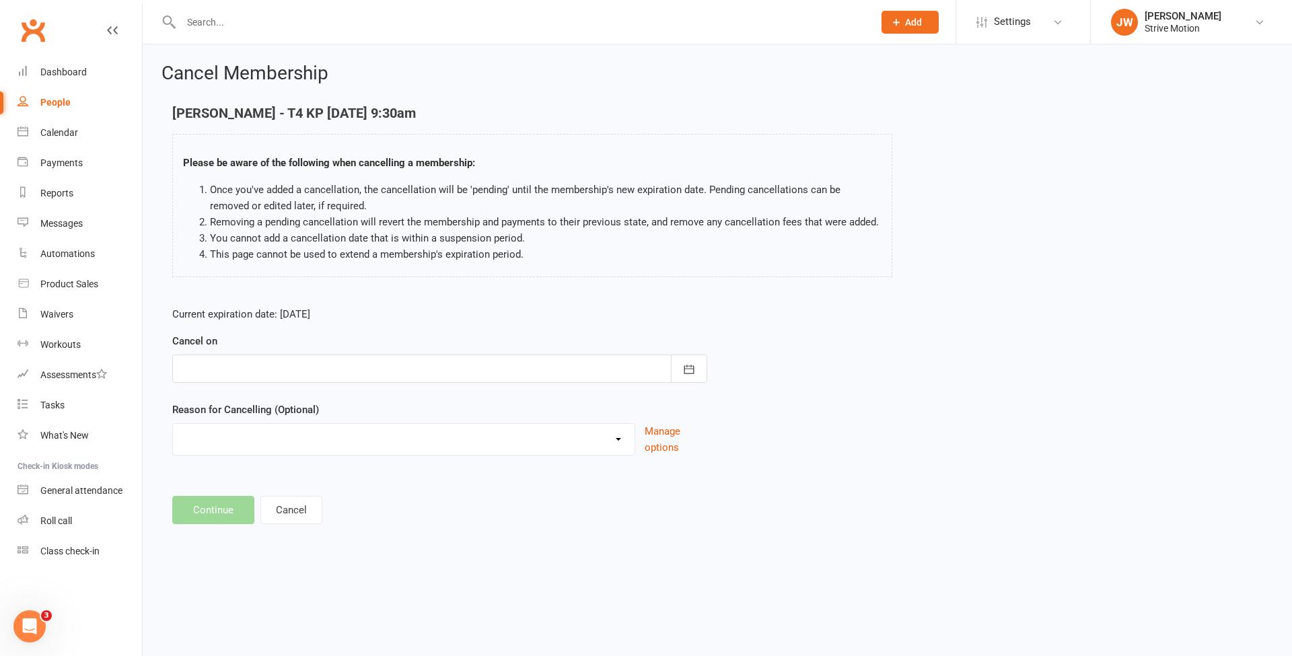
click at [238, 362] on div at bounding box center [439, 369] width 535 height 28
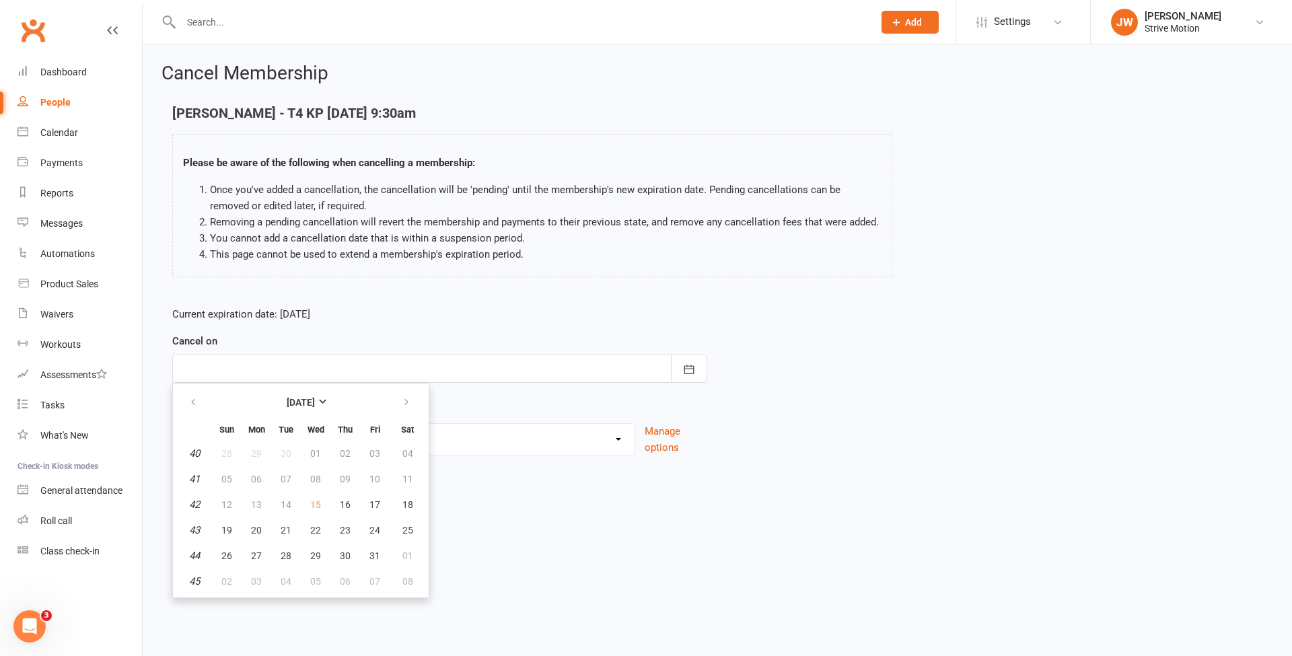
click at [315, 499] on td "15" at bounding box center [316, 505] width 28 height 24
click at [312, 500] on td "15" at bounding box center [316, 505] width 28 height 24
click at [342, 502] on span "16" at bounding box center [345, 504] width 11 height 11
type input "[DATE]"
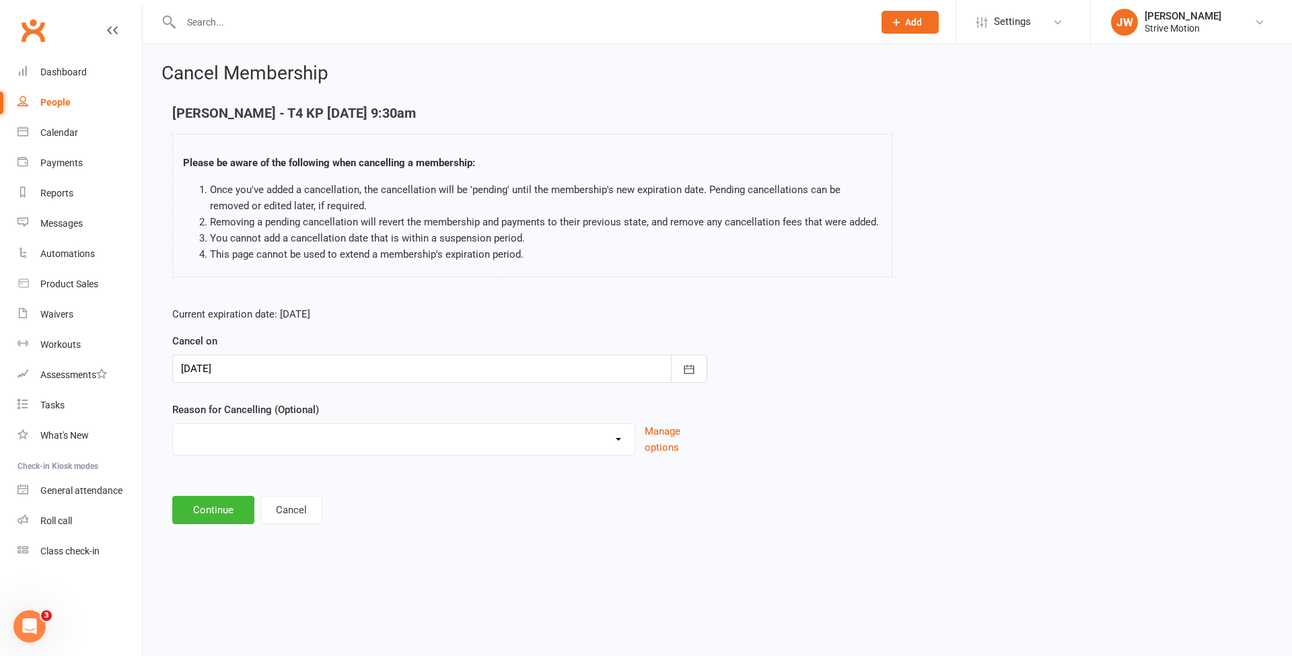
click at [295, 452] on div "Holiday Injury Other reason" at bounding box center [403, 439] width 463 height 32
click at [272, 436] on select "Holiday Injury Other reason" at bounding box center [404, 437] width 462 height 27
select select "2"
click at [173, 424] on select "Holiday Injury Other reason" at bounding box center [404, 437] width 462 height 27
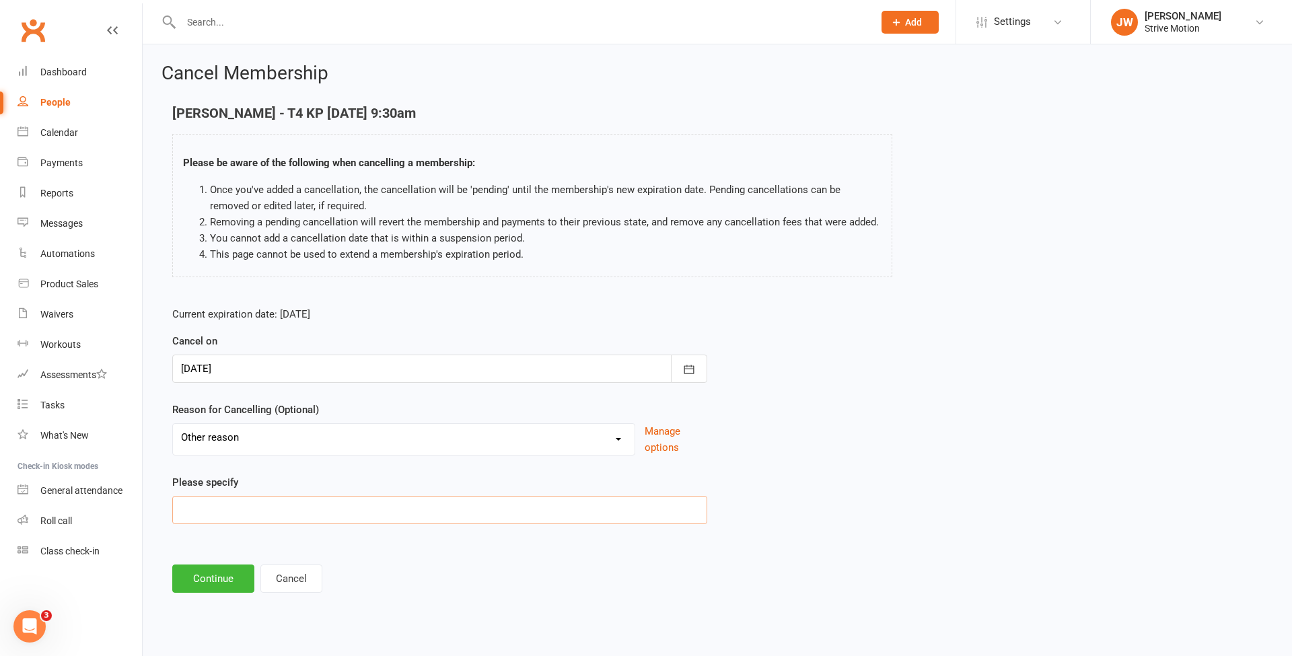
click at [242, 497] on input at bounding box center [439, 510] width 535 height 28
type input "wrong class"
click at [223, 565] on button "Continue" at bounding box center [213, 579] width 82 height 28
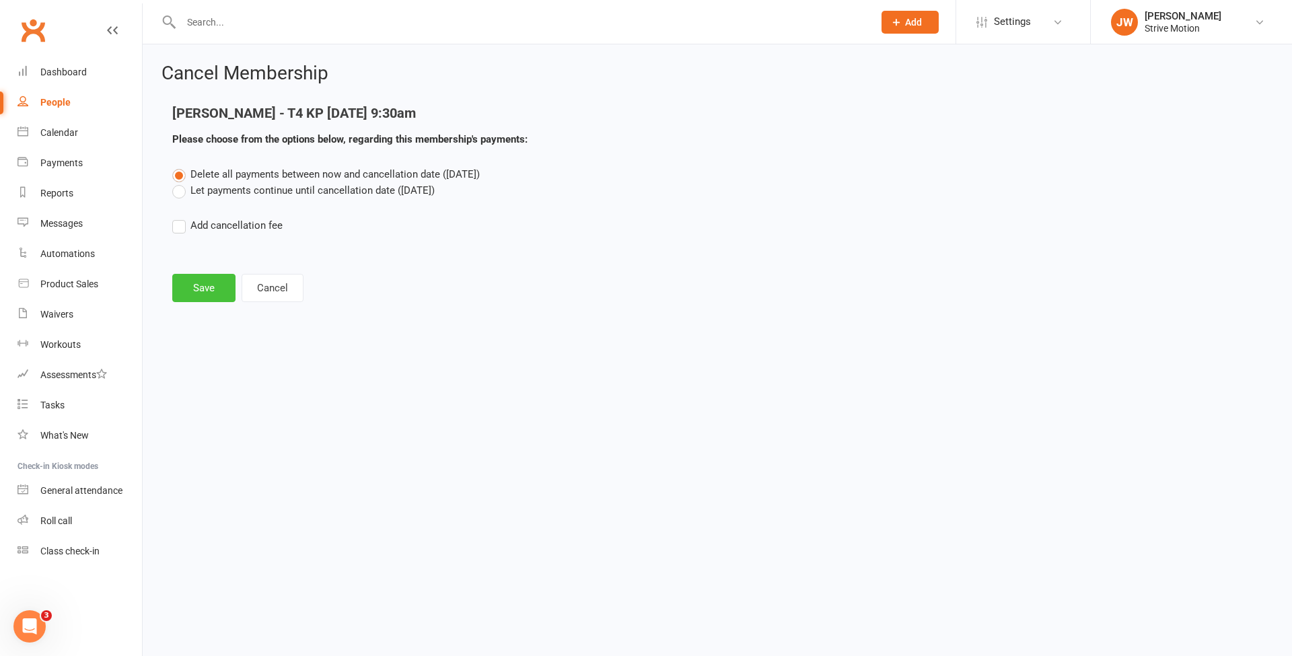
click at [208, 285] on button "Save" at bounding box center [203, 288] width 63 height 28
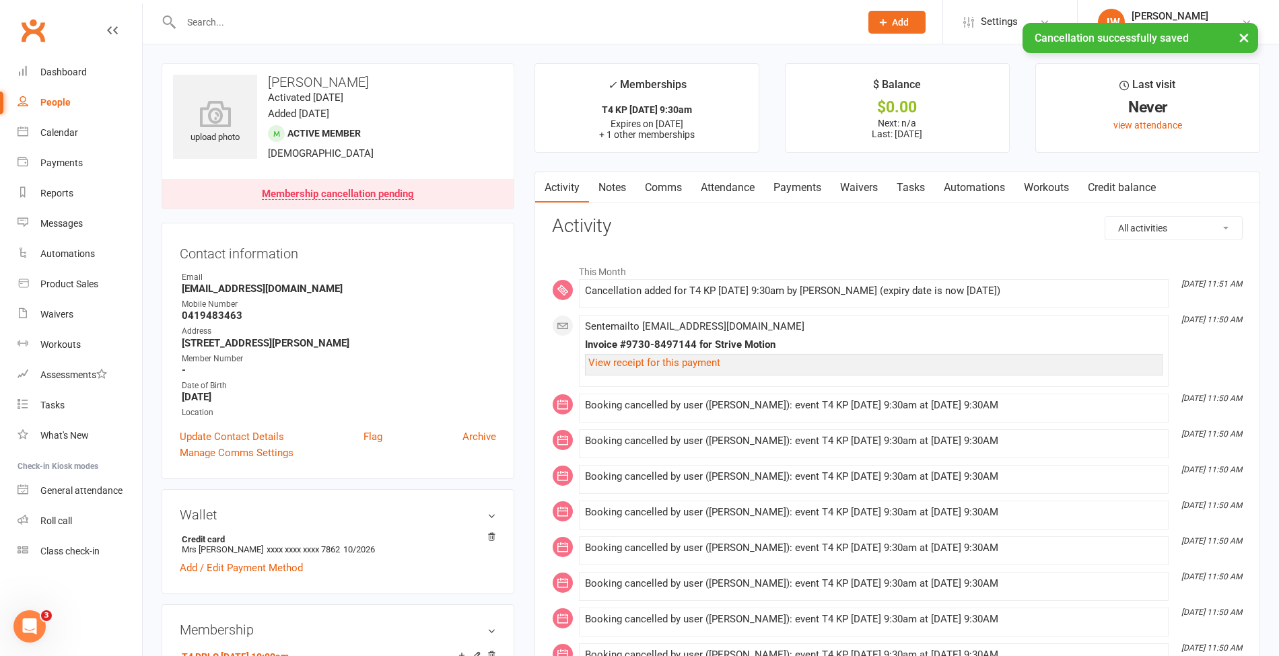
click at [806, 188] on link "Payments" at bounding box center [797, 187] width 67 height 31
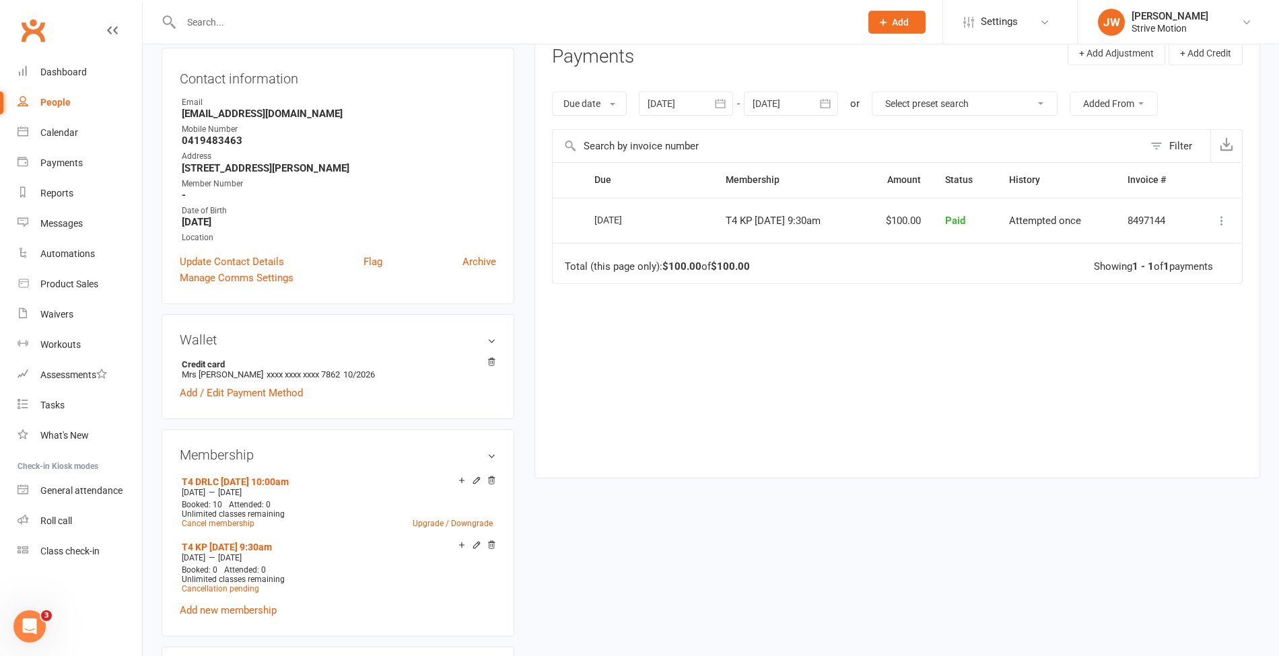
scroll to position [173, 0]
